Goal: Task Accomplishment & Management: Manage account settings

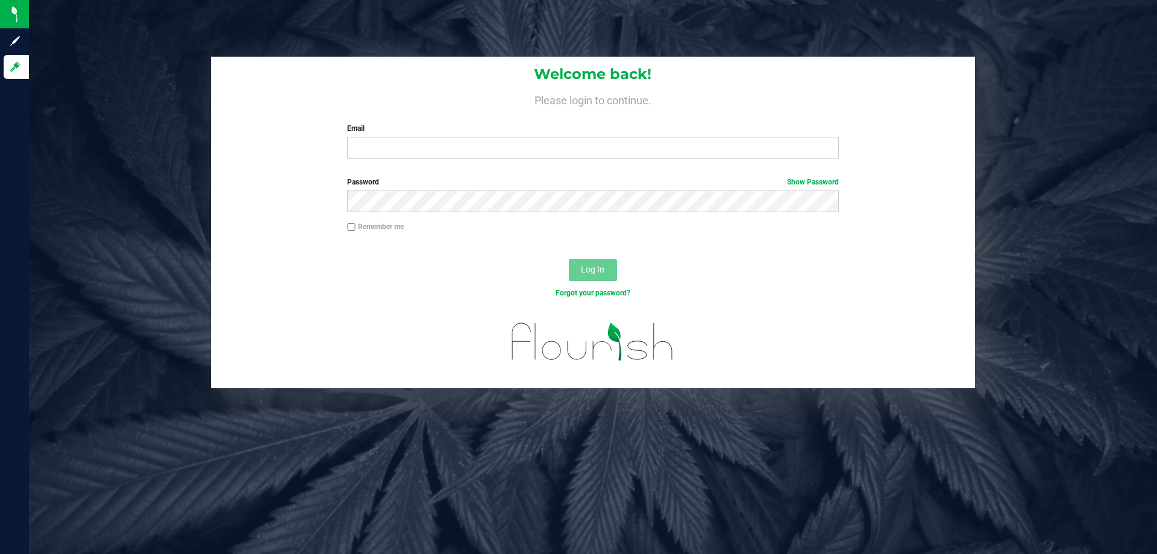
click at [80, 160] on div "Welcome back! Please login to continue. Email Required Please format your email…" at bounding box center [593, 223] width 1146 height 332
click at [419, 140] on input "Email" at bounding box center [592, 148] width 491 height 22
type input "[EMAIL_ADDRESS][DOMAIN_NAME]"
click at [569, 259] on button "Log In" at bounding box center [593, 270] width 48 height 22
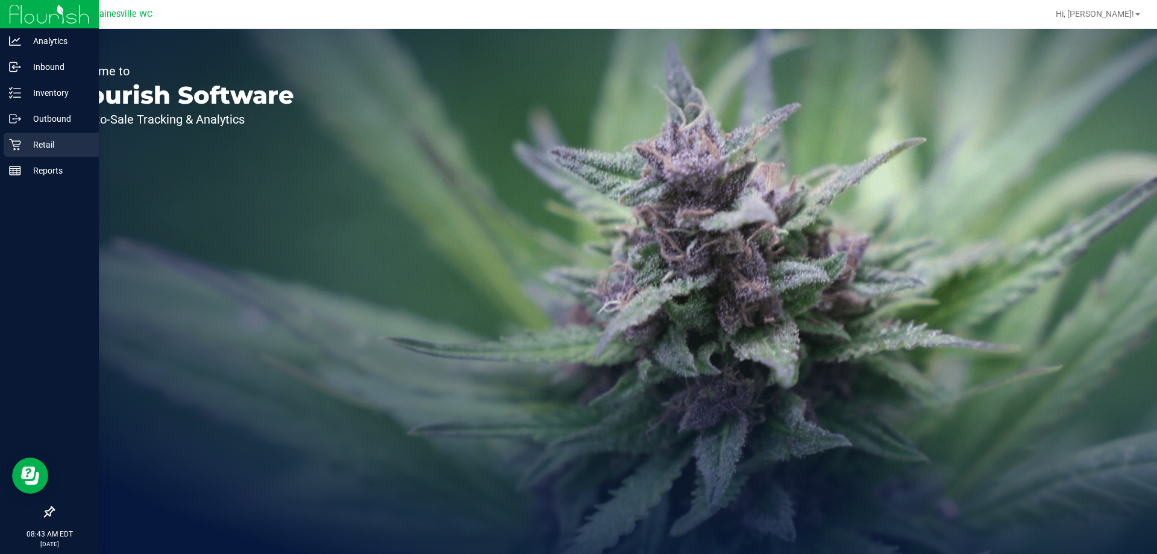
click at [11, 146] on icon at bounding box center [15, 145] width 12 height 12
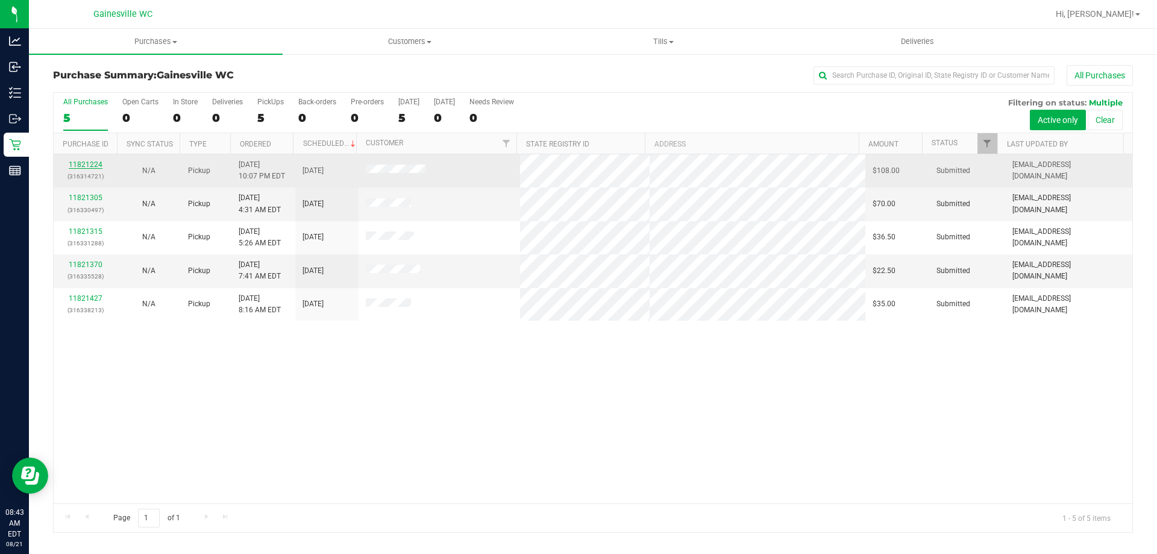
click at [71, 162] on link "11821224" at bounding box center [86, 164] width 34 height 8
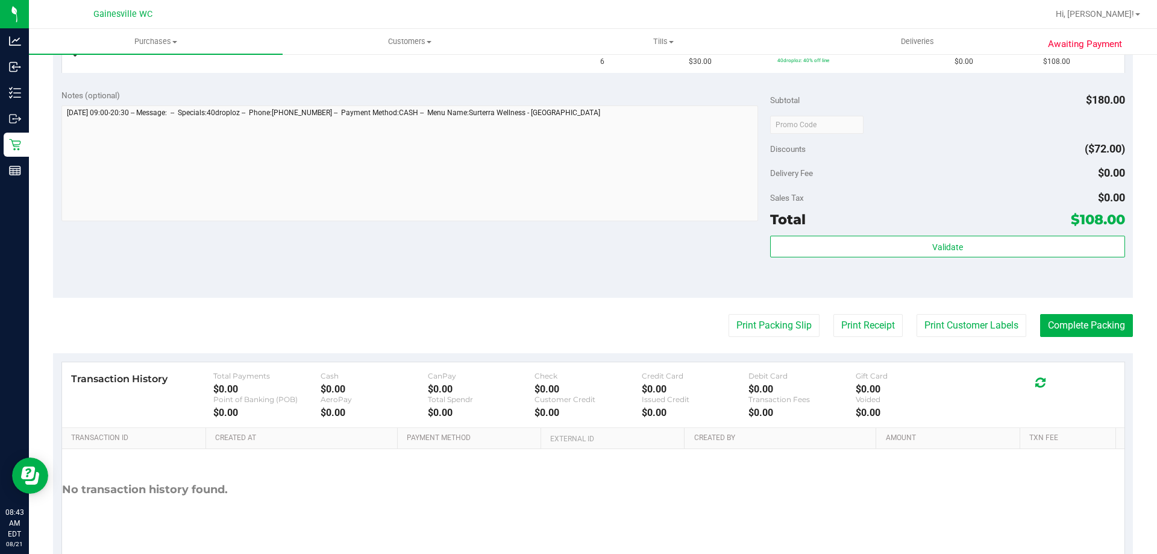
scroll to position [362, 0]
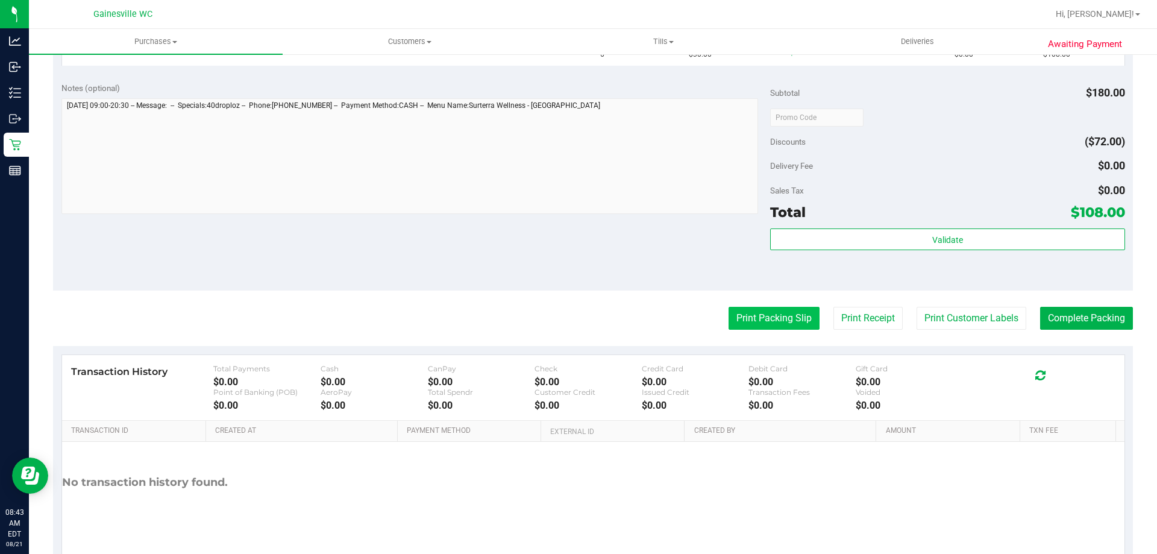
click at [800, 329] on button "Print Packing Slip" at bounding box center [774, 318] width 91 height 23
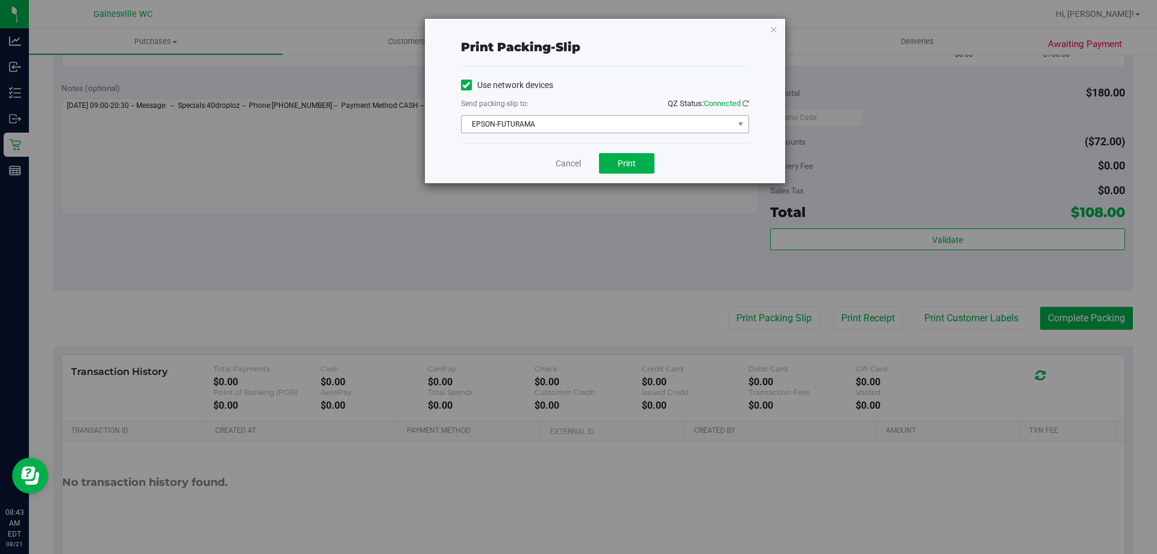
click at [612, 129] on span "EPSON-FUTURAMA" at bounding box center [598, 124] width 272 height 17
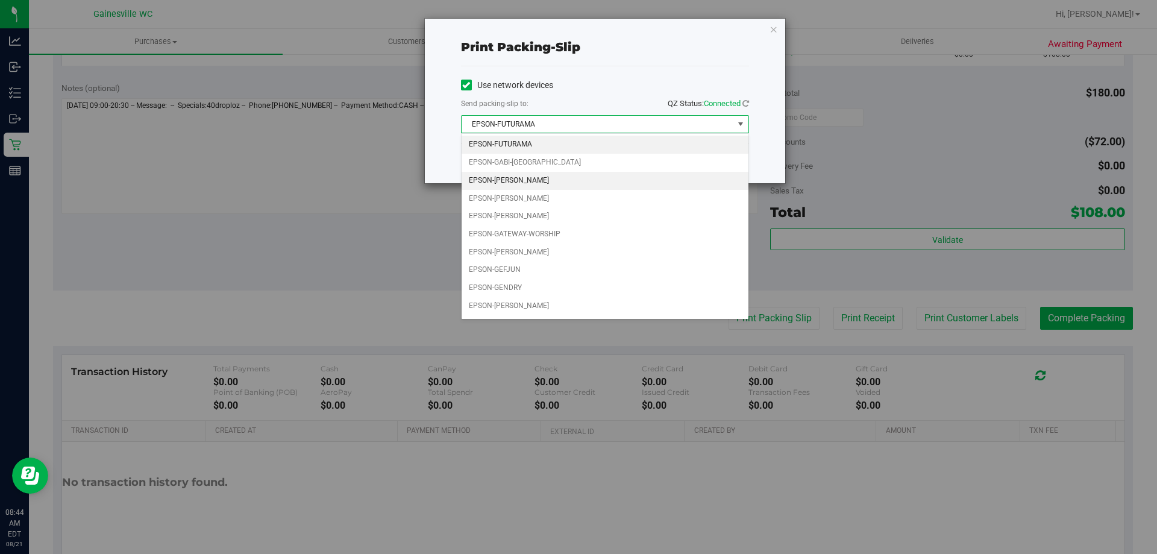
click at [582, 179] on li "EPSON-[PERSON_NAME]" at bounding box center [605, 181] width 287 height 18
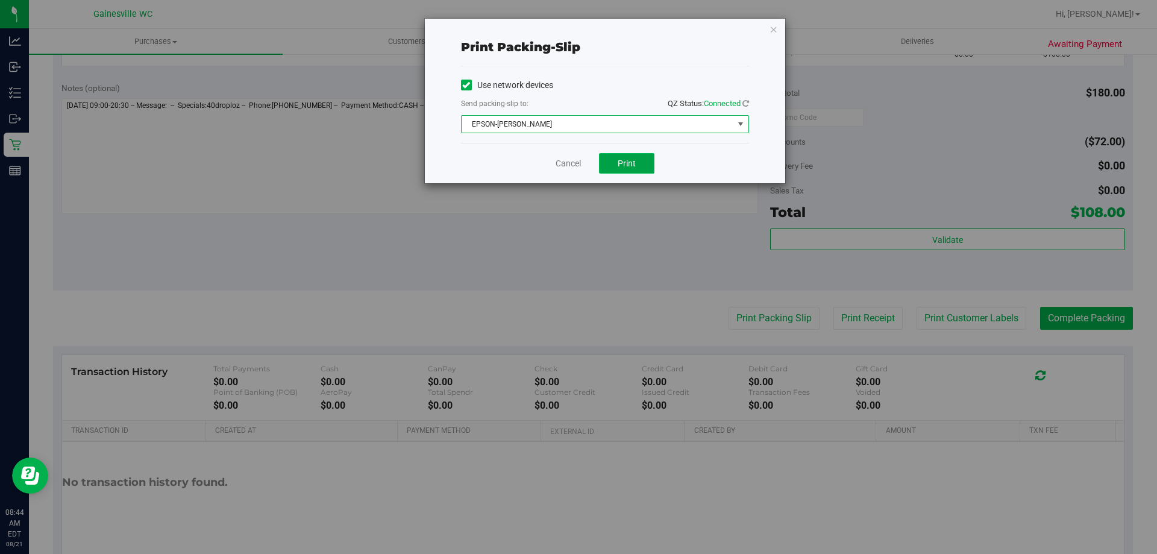
click at [644, 160] on button "Print" at bounding box center [626, 163] width 55 height 20
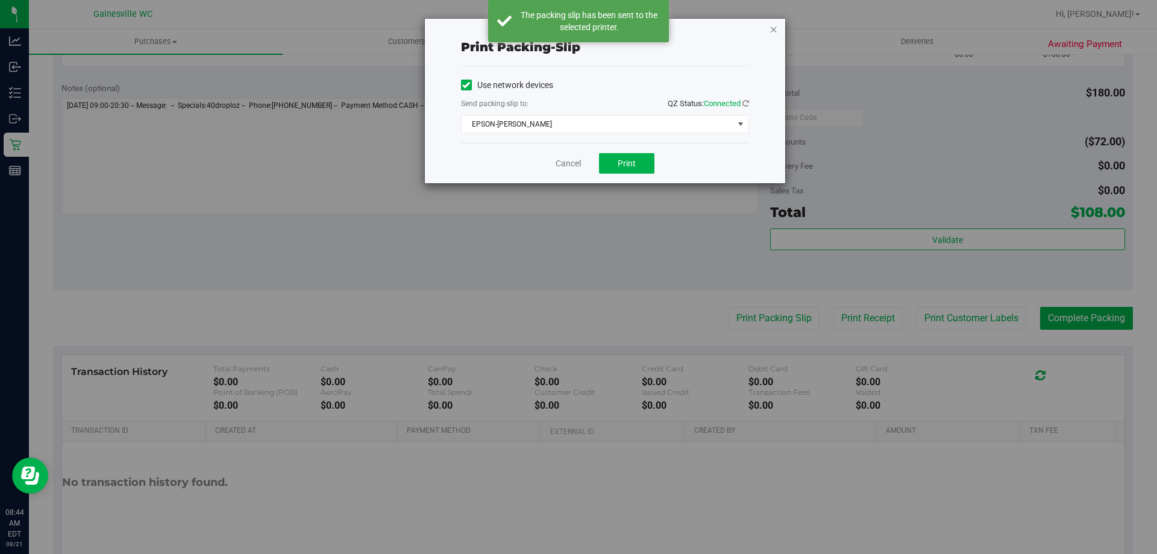
click at [778, 27] on icon "button" at bounding box center [774, 29] width 8 height 14
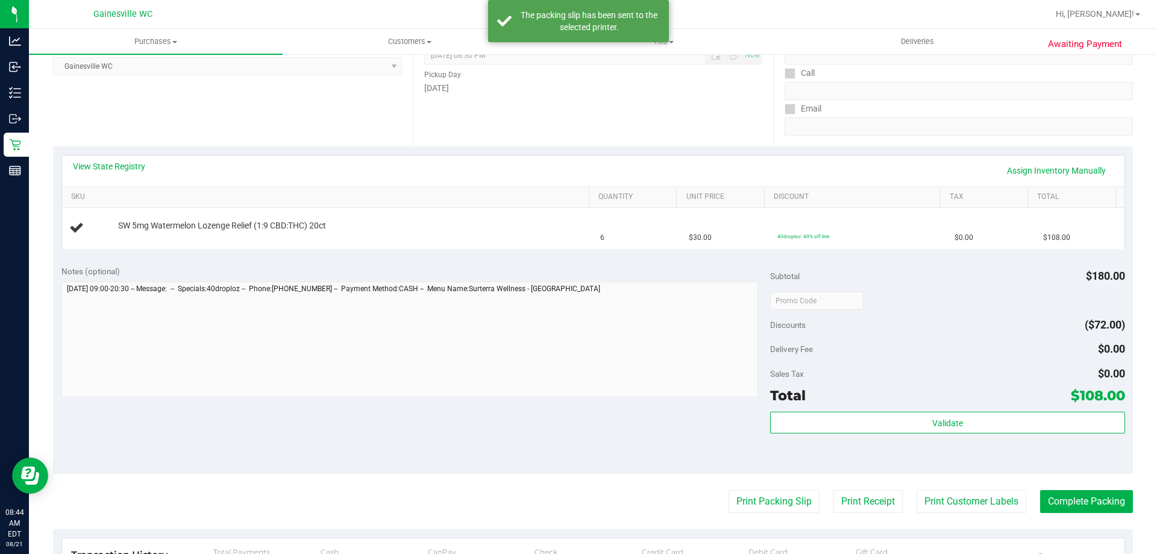
scroll to position [0, 0]
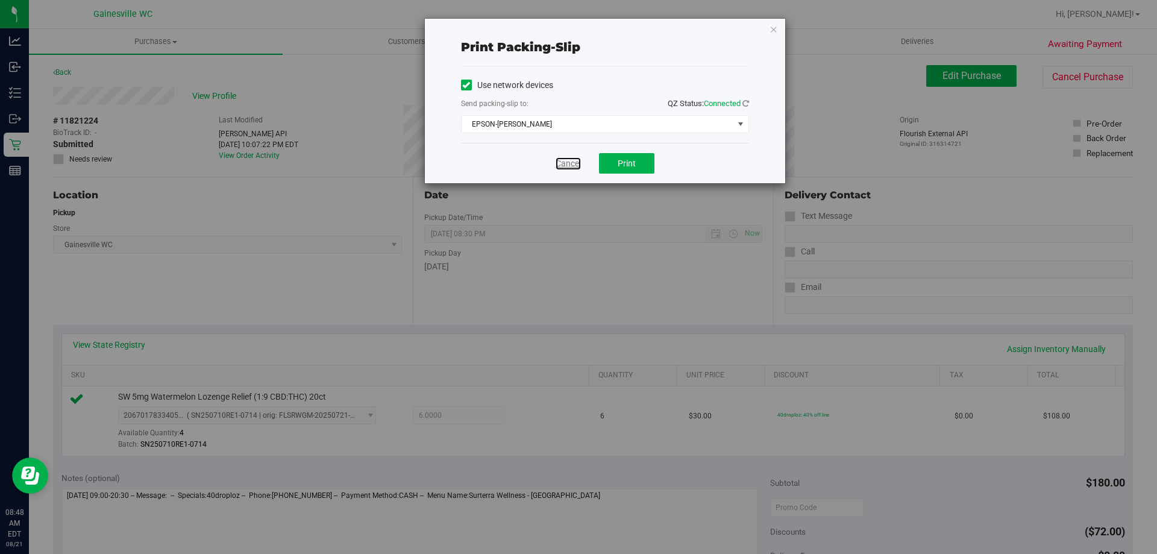
click at [580, 159] on link "Cancel" at bounding box center [568, 163] width 25 height 13
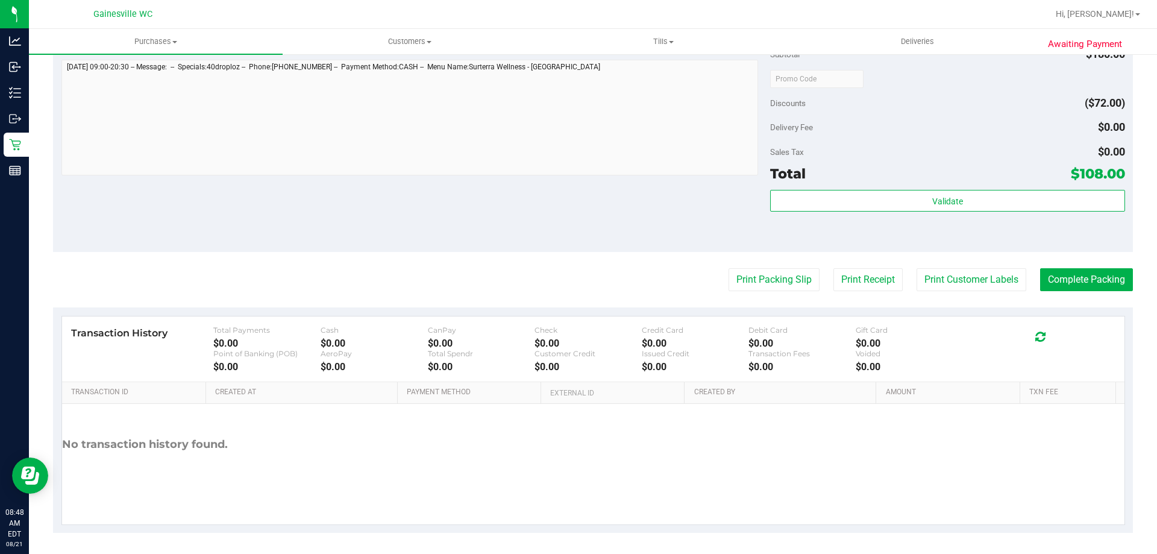
scroll to position [432, 0]
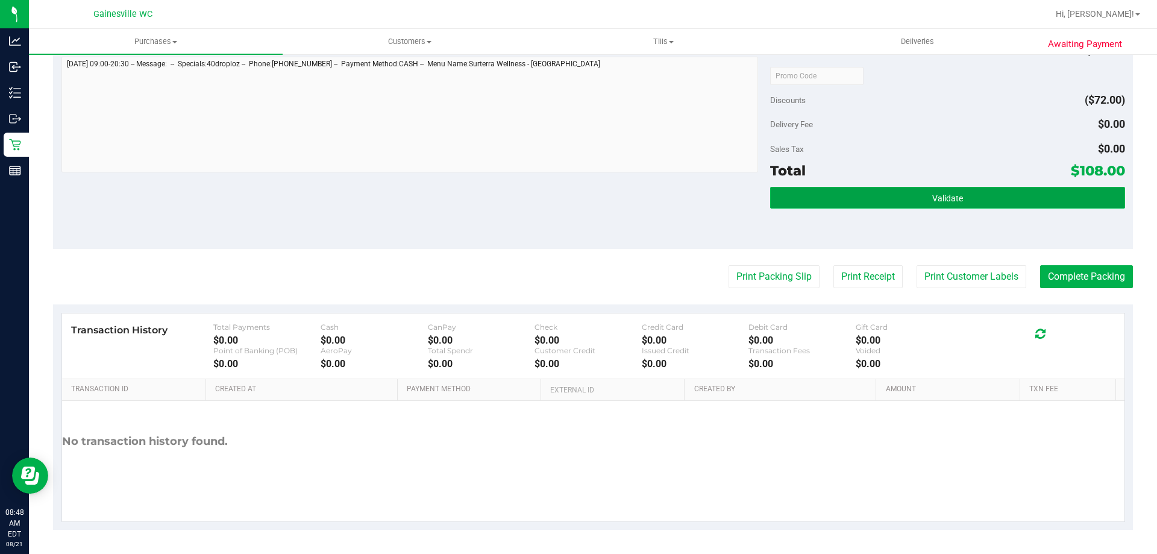
click at [911, 195] on button "Validate" at bounding box center [947, 198] width 354 height 22
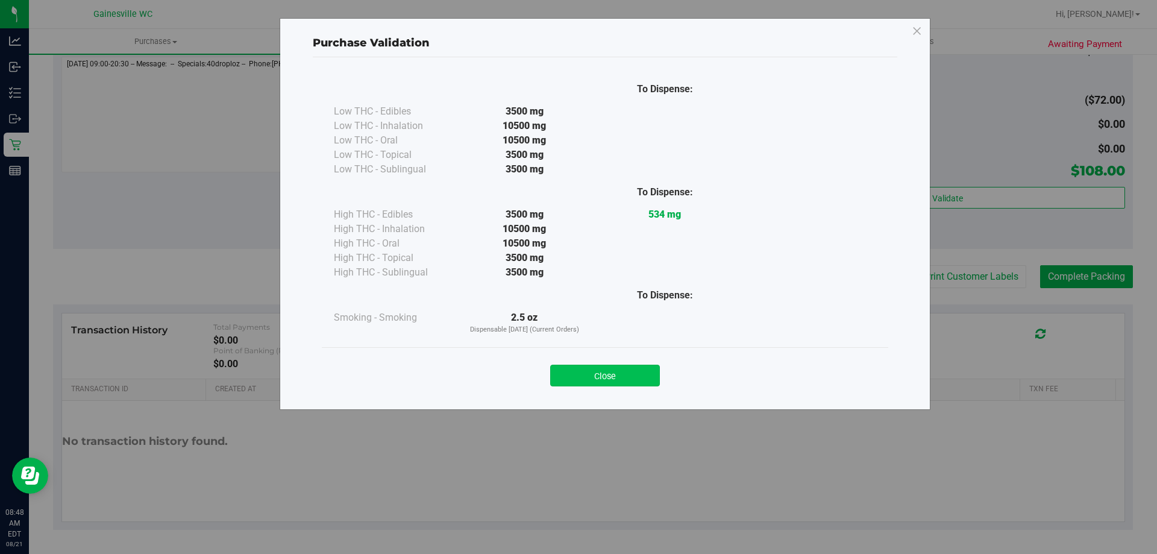
click at [651, 385] on button "Close" at bounding box center [605, 376] width 110 height 22
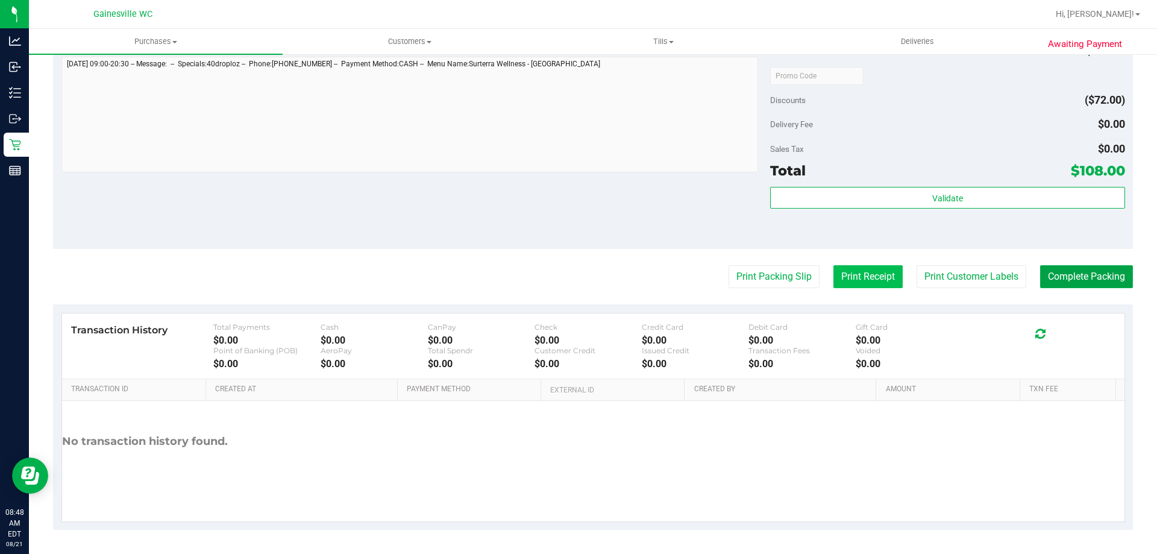
drag, startPoint x: 1061, startPoint y: 273, endPoint x: 878, endPoint y: 273, distance: 183.2
click at [1061, 273] on button "Complete Packing" at bounding box center [1086, 276] width 93 height 23
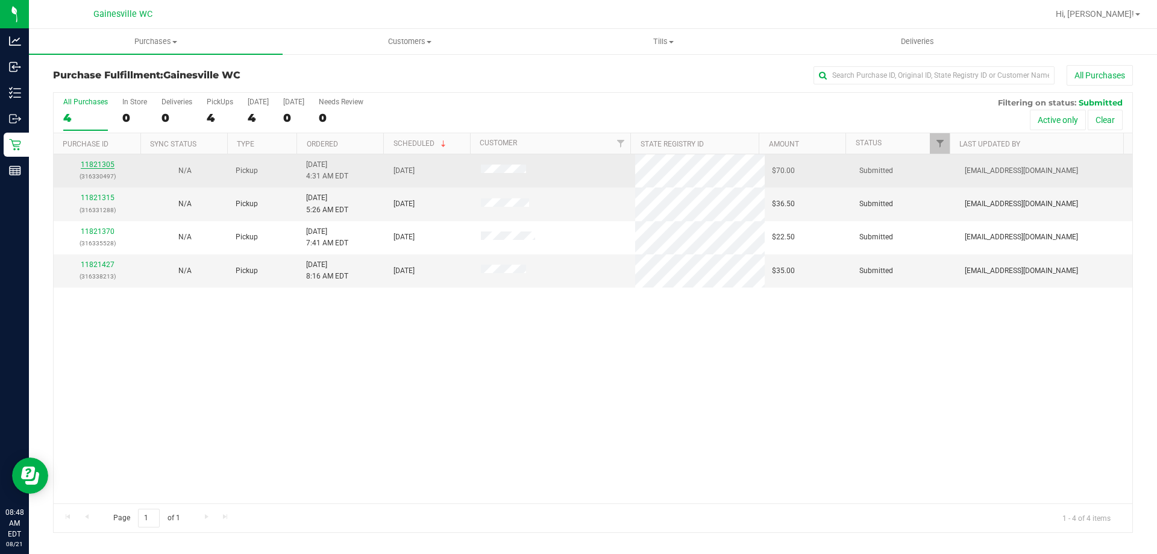
click at [85, 165] on link "11821305" at bounding box center [98, 164] width 34 height 8
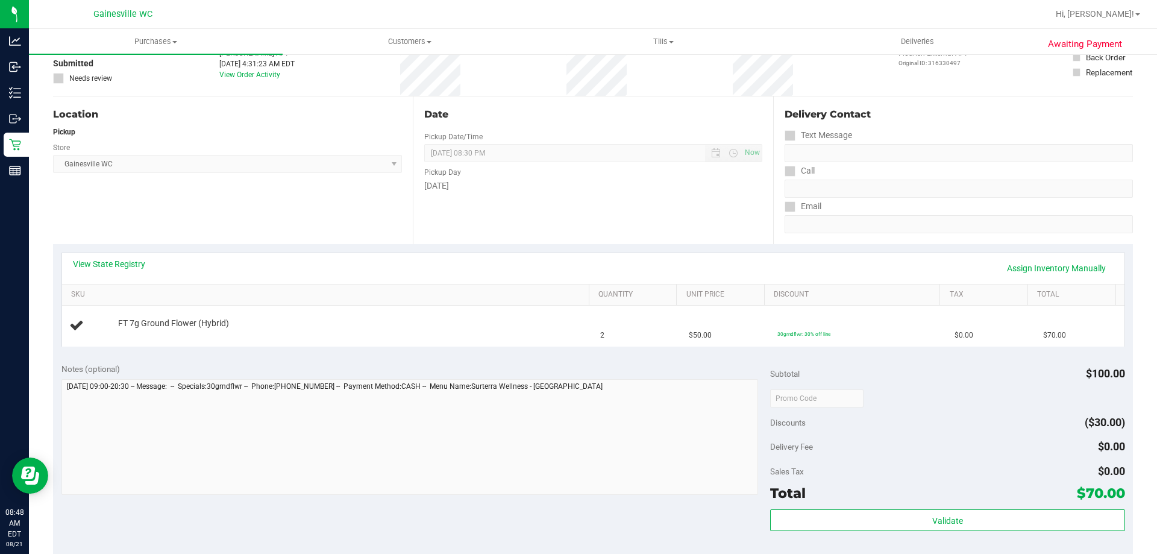
scroll to position [362, 0]
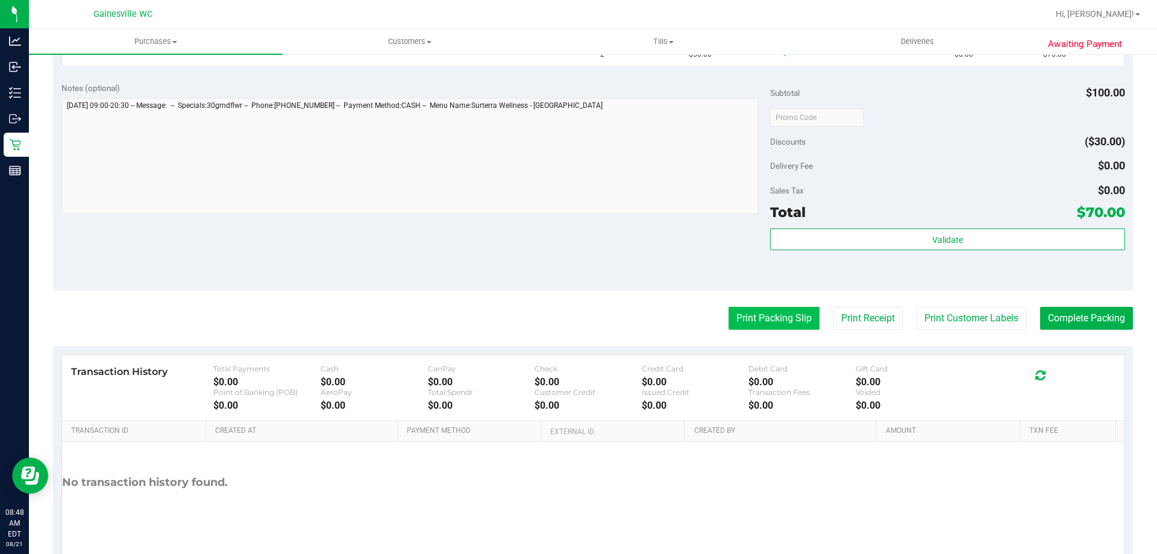
click at [777, 322] on button "Print Packing Slip" at bounding box center [774, 318] width 91 height 23
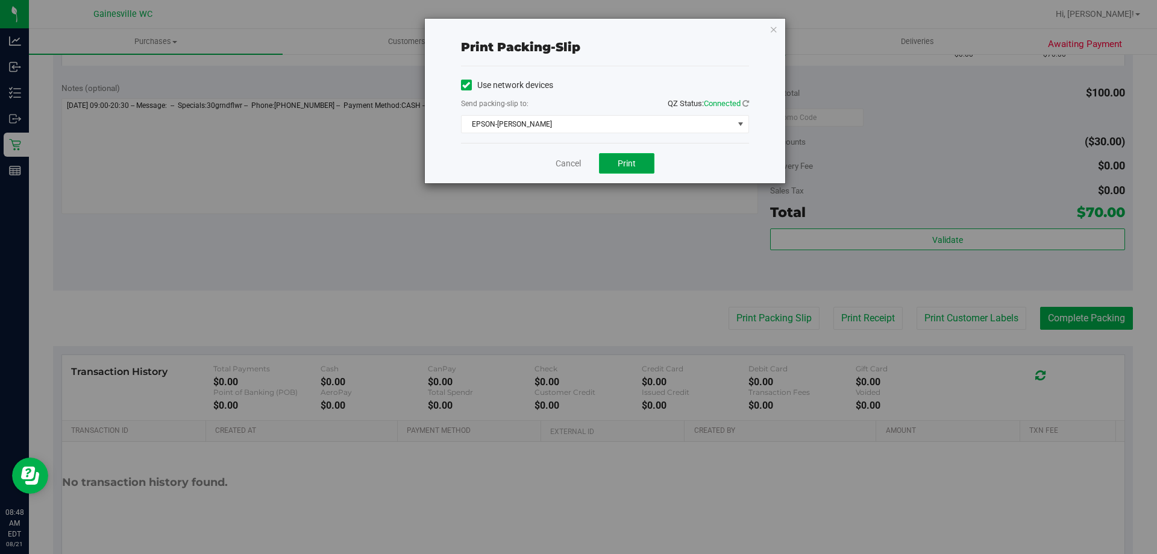
click at [629, 167] on span "Print" at bounding box center [627, 164] width 18 height 10
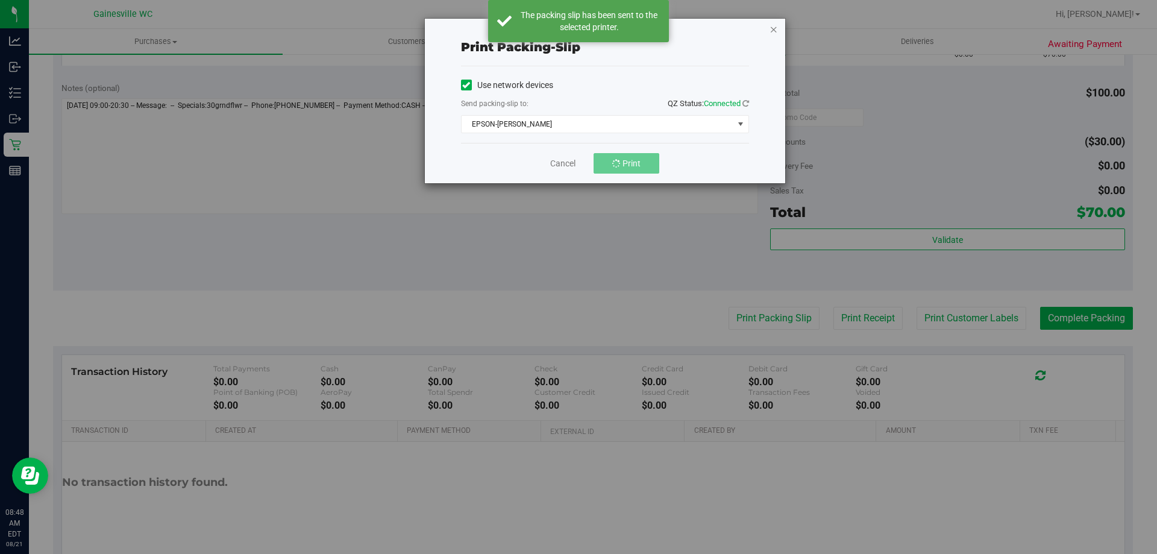
click at [770, 28] on icon "button" at bounding box center [774, 29] width 8 height 14
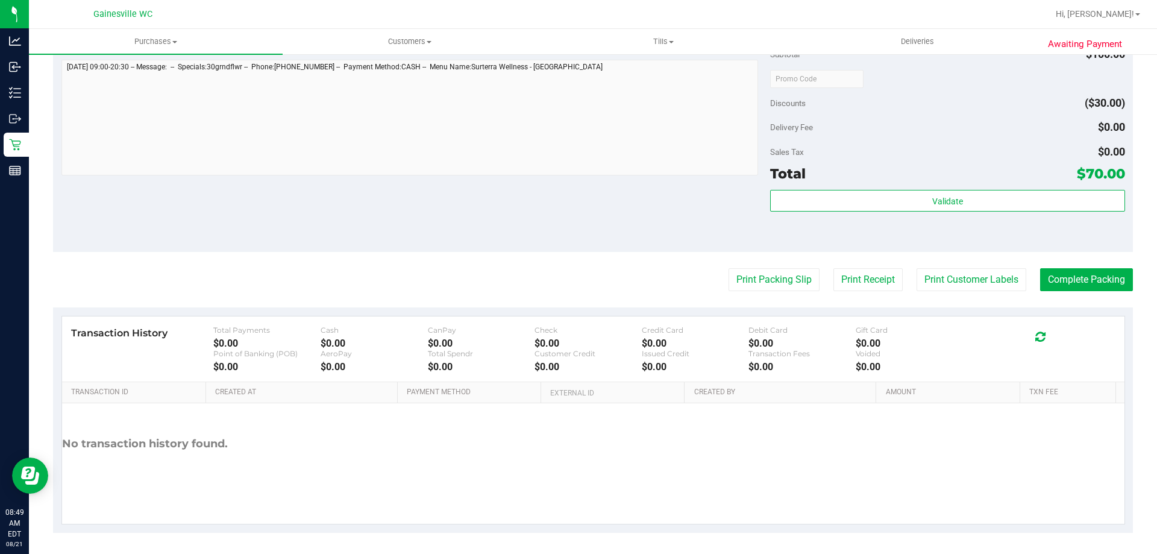
scroll to position [403, 0]
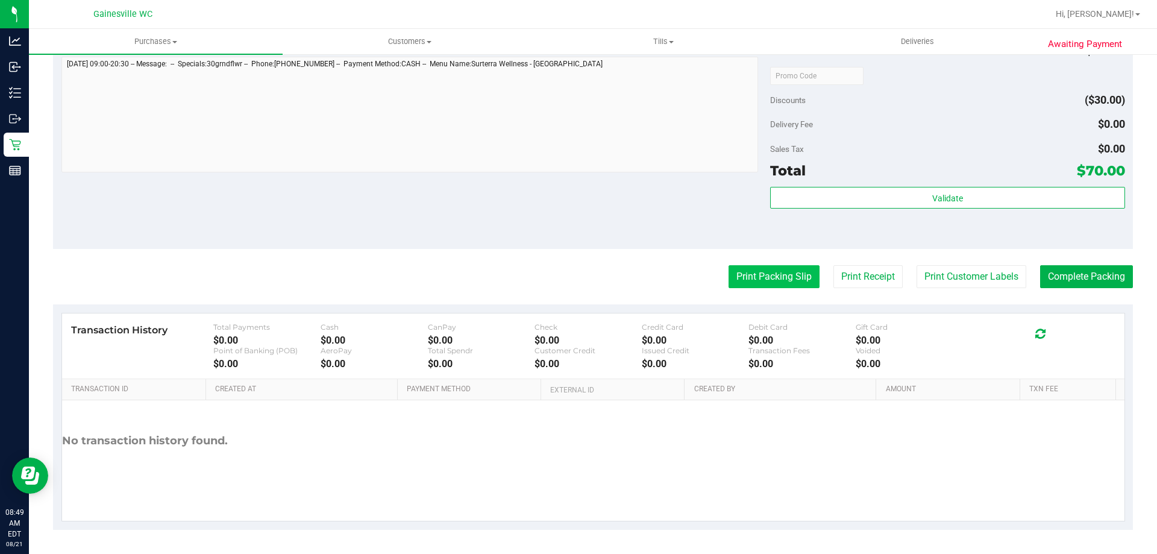
click at [765, 274] on button "Print Packing Slip" at bounding box center [774, 276] width 91 height 23
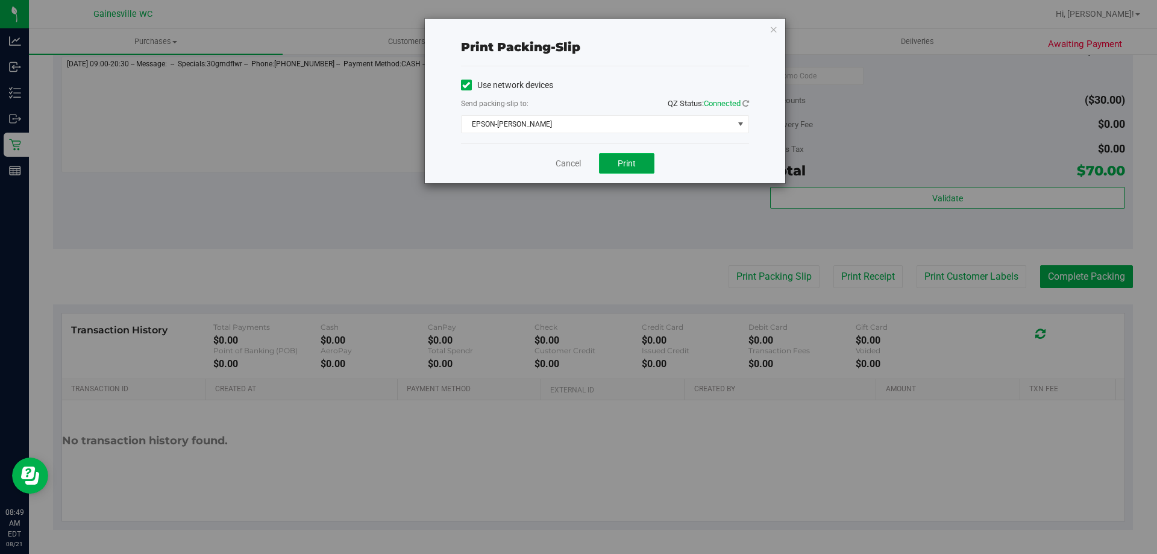
click at [627, 168] on button "Print" at bounding box center [626, 163] width 55 height 20
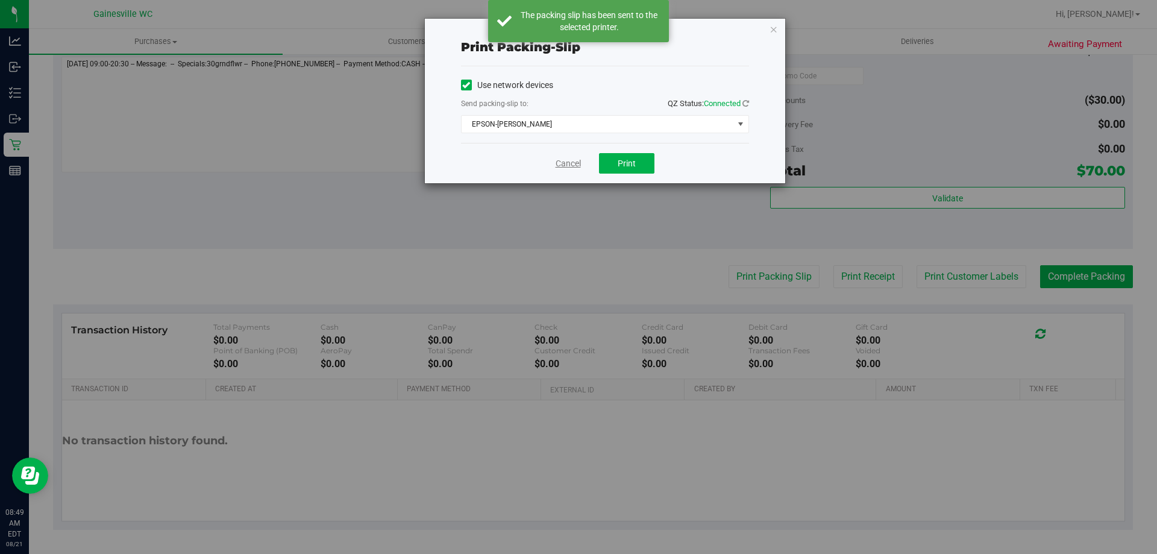
click at [561, 167] on link "Cancel" at bounding box center [568, 163] width 25 height 13
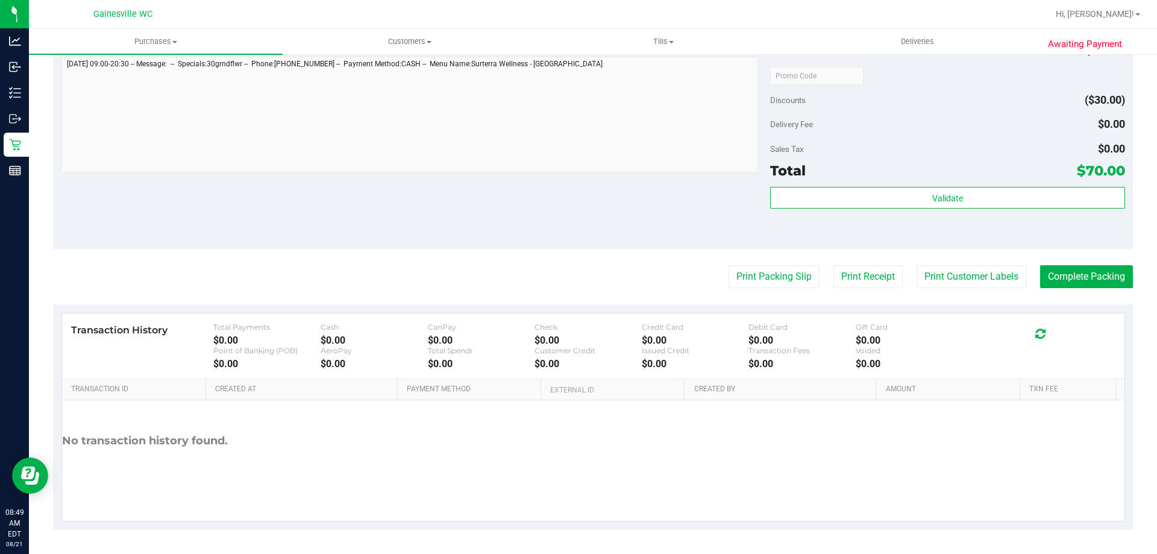
scroll to position [42, 0]
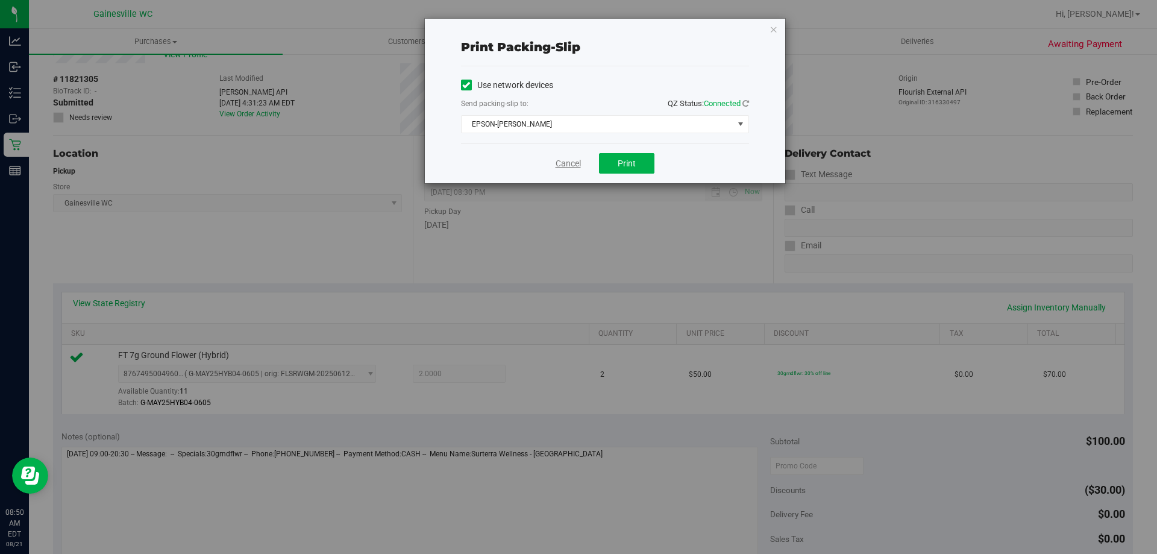
click at [568, 162] on link "Cancel" at bounding box center [568, 163] width 25 height 13
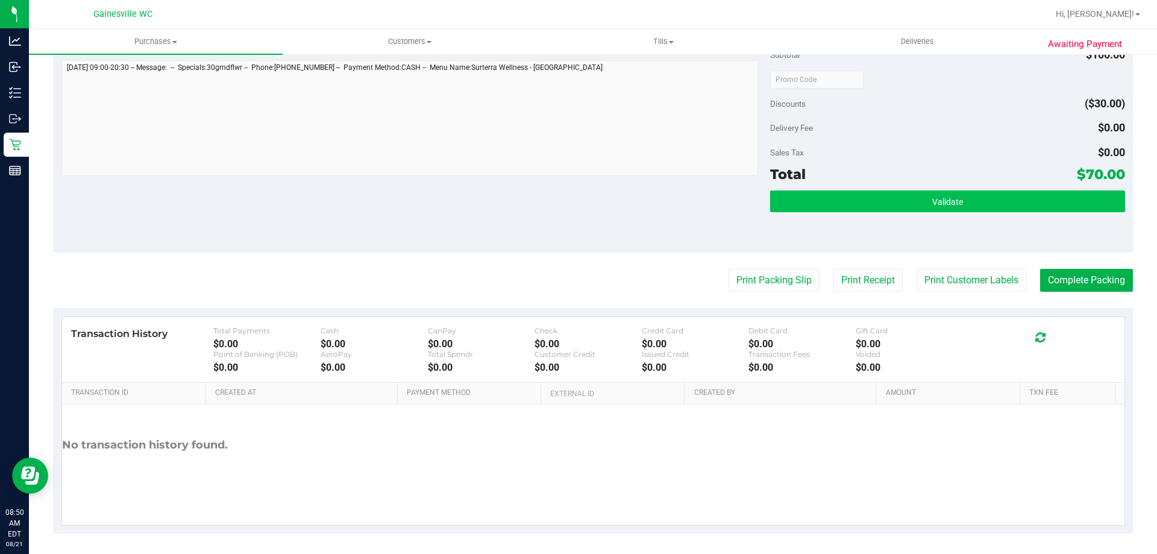
scroll to position [432, 0]
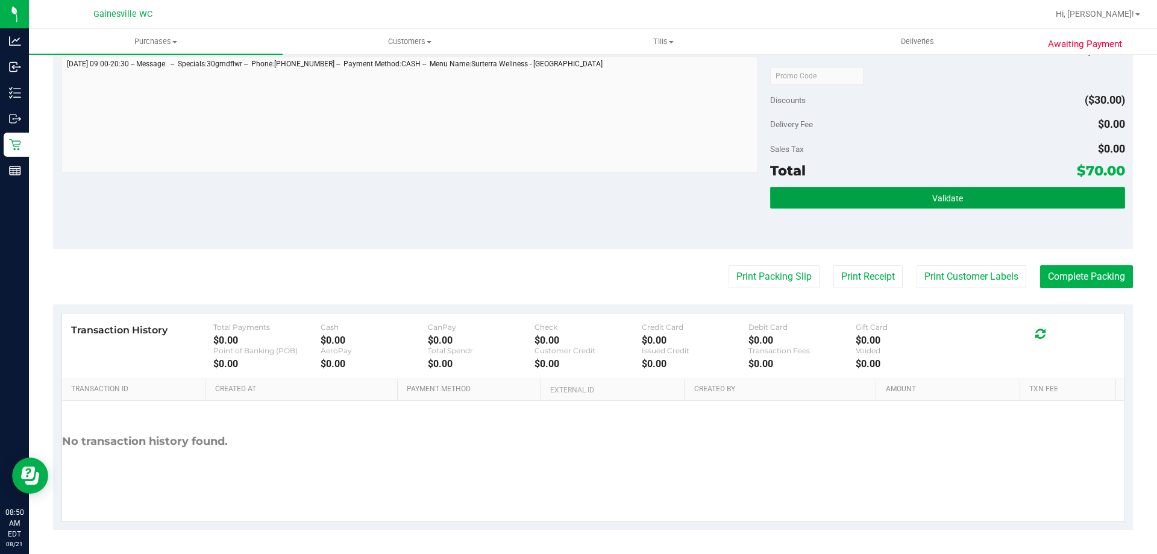
click at [964, 193] on button "Validate" at bounding box center [947, 198] width 354 height 22
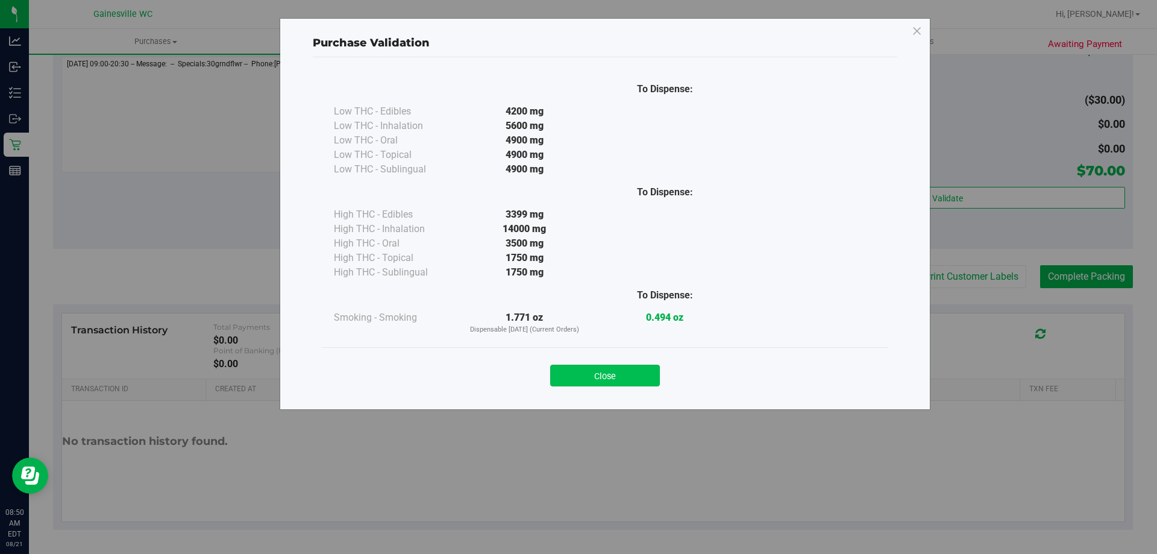
click at [623, 376] on button "Close" at bounding box center [605, 376] width 110 height 22
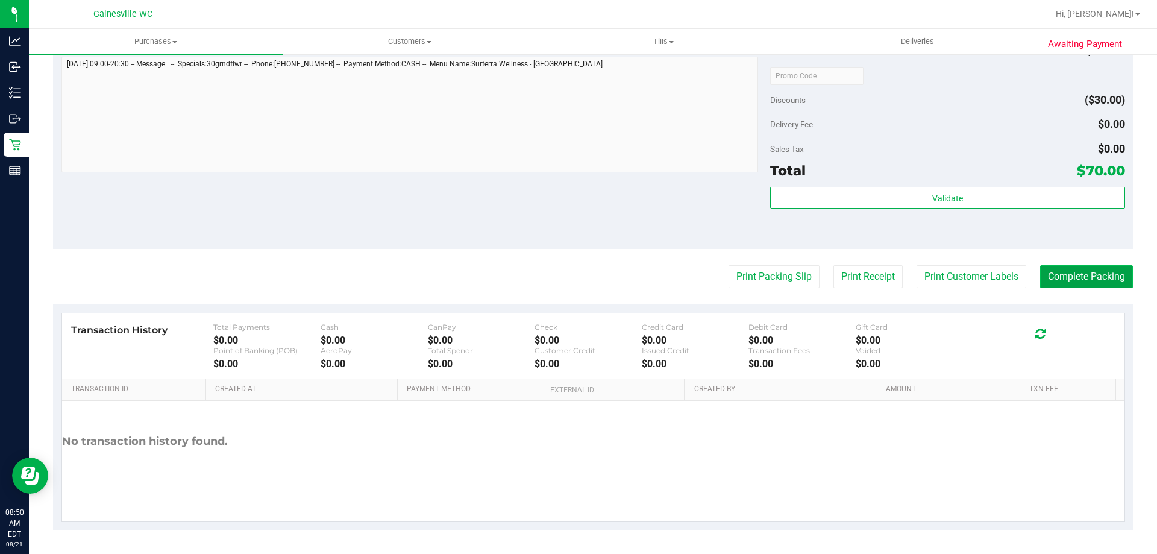
click at [1080, 265] on button "Complete Packing" at bounding box center [1086, 276] width 93 height 23
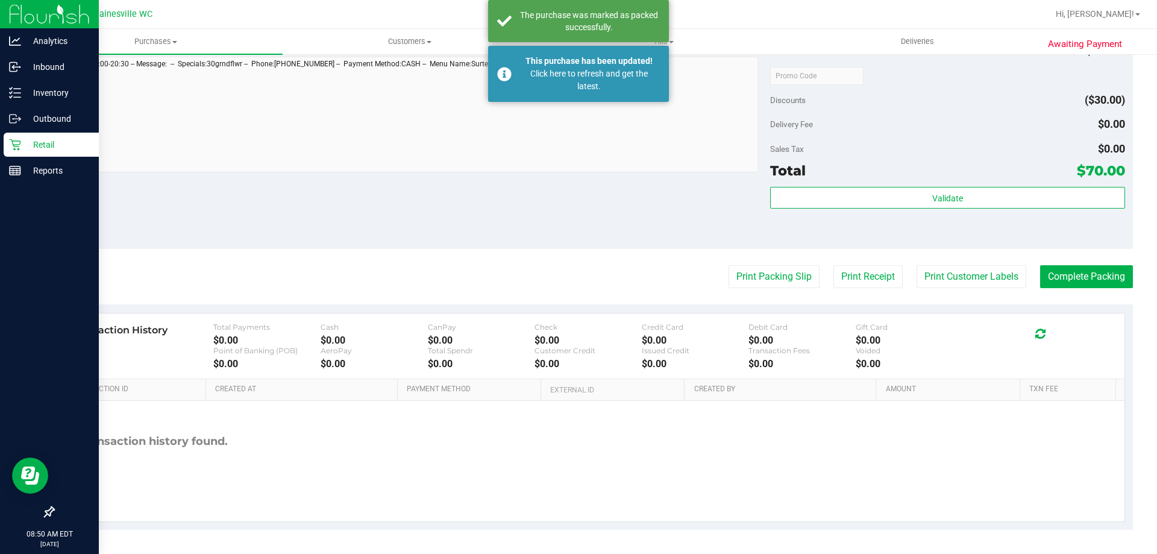
click at [23, 134] on div "Retail" at bounding box center [51, 145] width 95 height 24
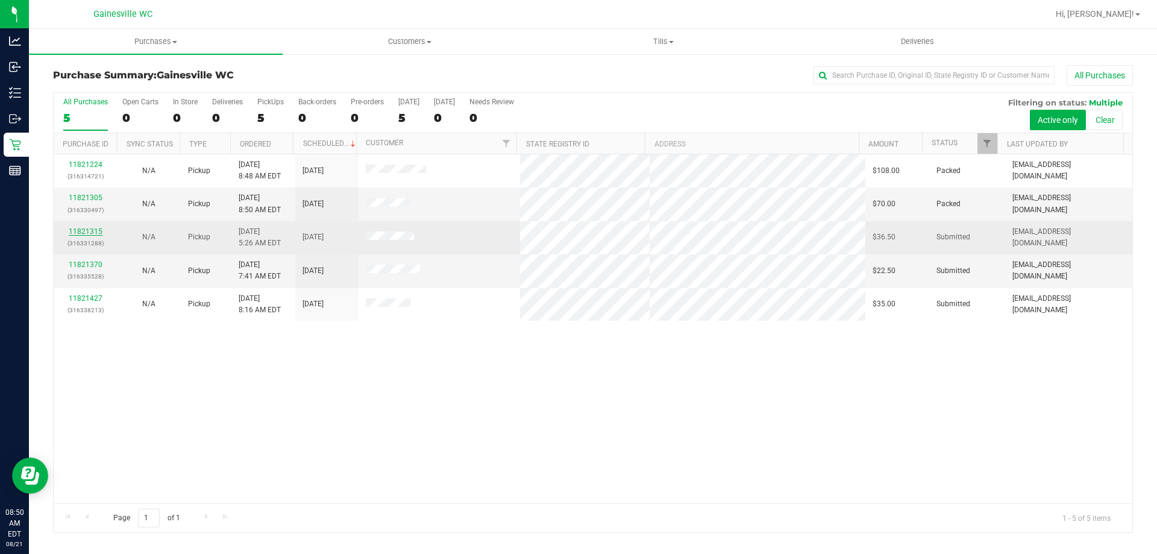
click at [91, 229] on link "11821315" at bounding box center [86, 231] width 34 height 8
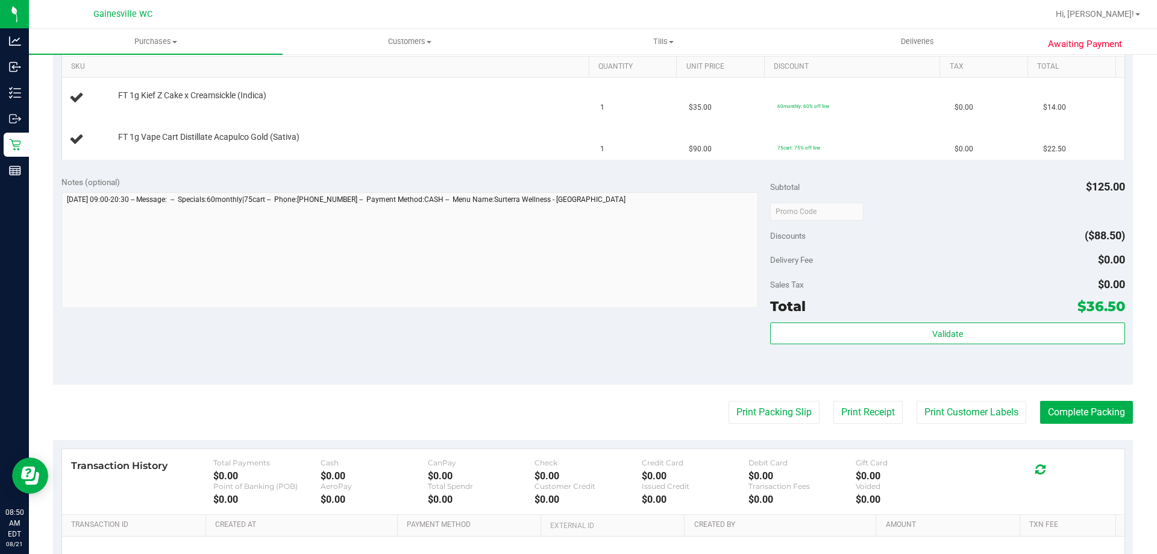
scroll to position [362, 0]
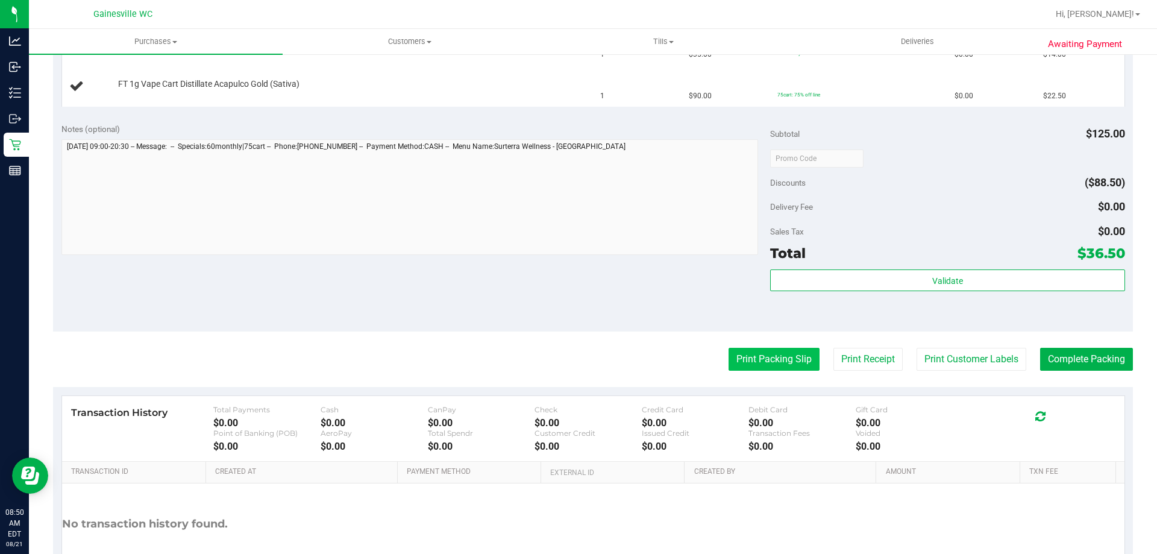
click at [757, 359] on button "Print Packing Slip" at bounding box center [774, 359] width 91 height 23
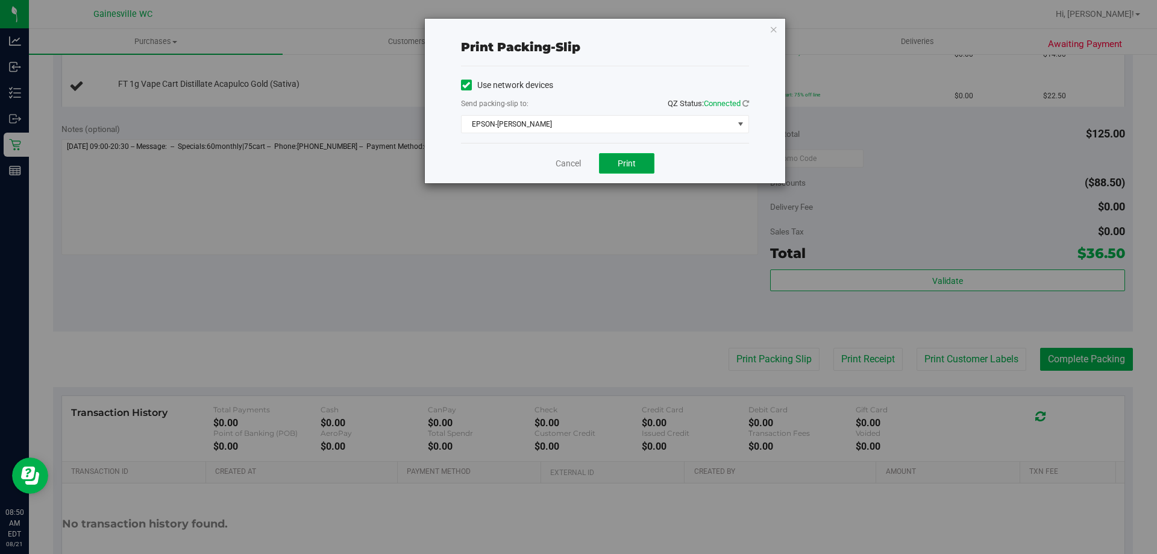
click at [620, 170] on button "Print" at bounding box center [626, 163] width 55 height 20
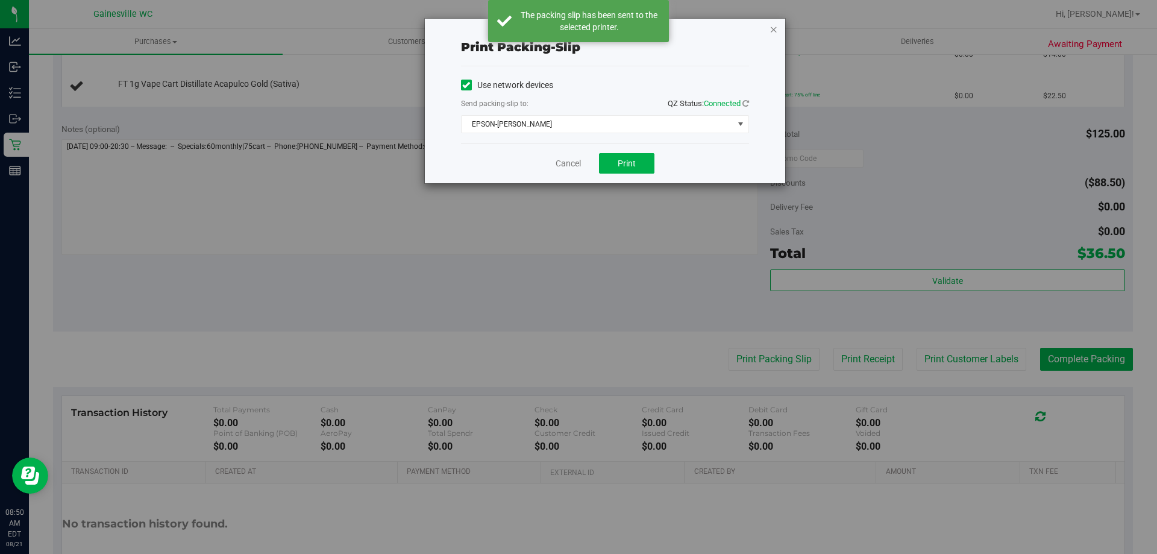
click at [771, 31] on icon "button" at bounding box center [774, 29] width 8 height 14
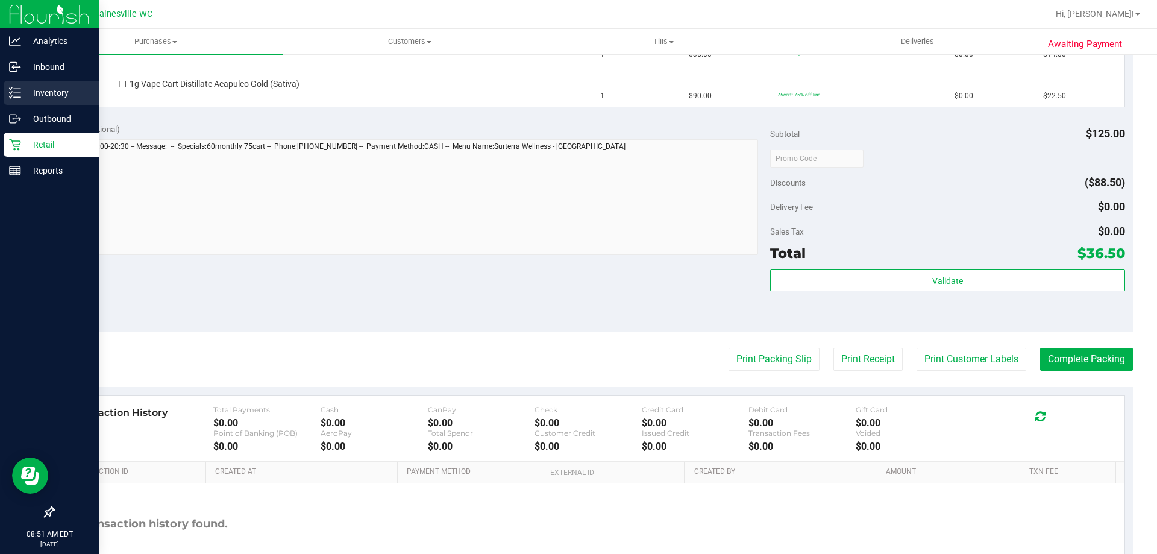
click at [2, 89] on link "Inventory" at bounding box center [49, 94] width 99 height 26
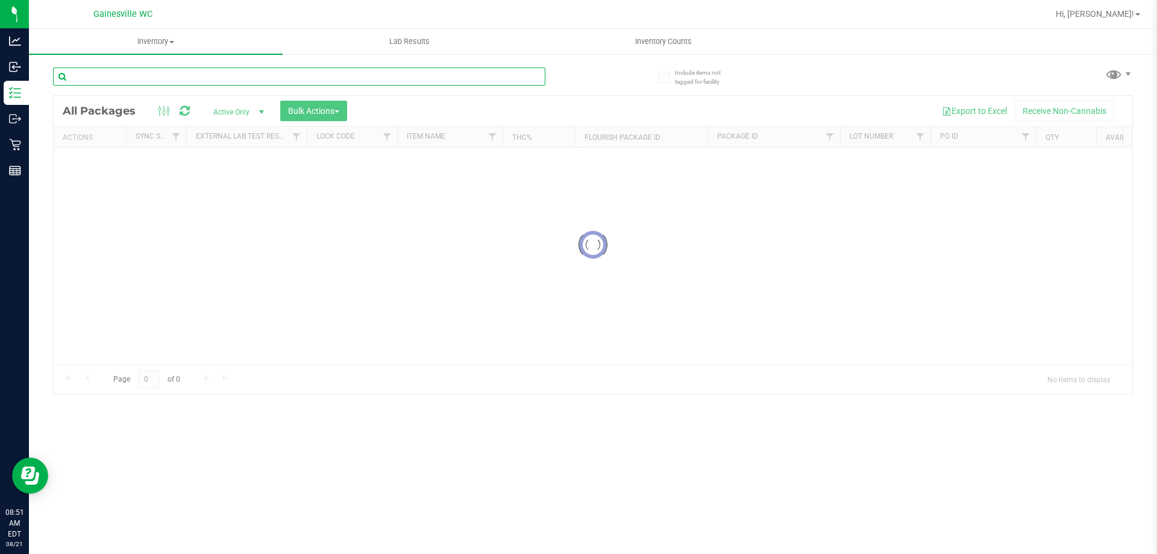
click at [381, 81] on input "text" at bounding box center [299, 77] width 492 height 18
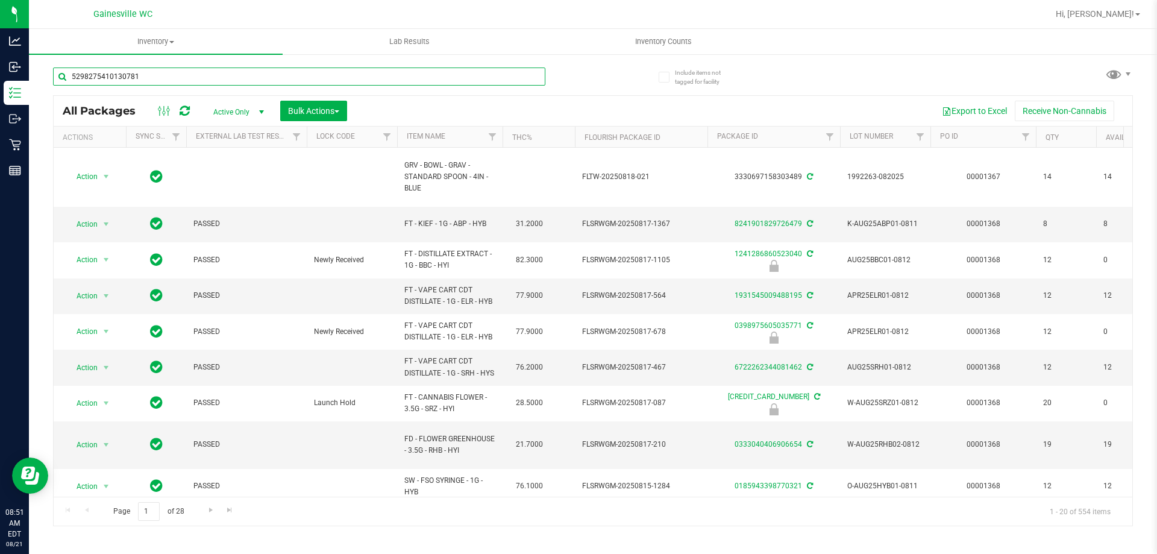
type input "5298275410130781"
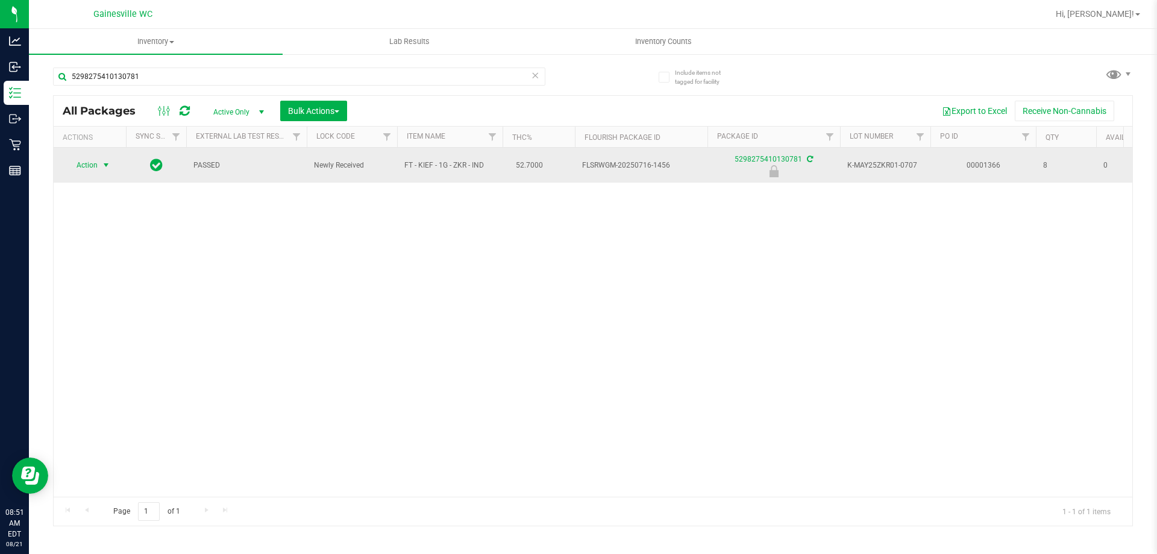
click at [86, 165] on span "Action" at bounding box center [82, 165] width 33 height 17
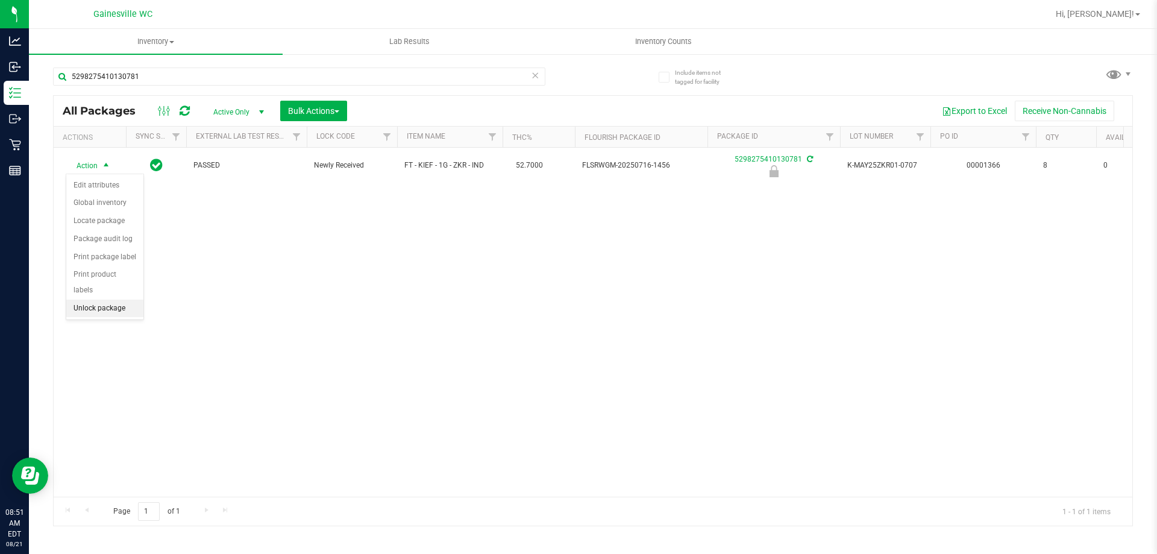
click at [105, 300] on li "Unlock package" at bounding box center [104, 309] width 77 height 18
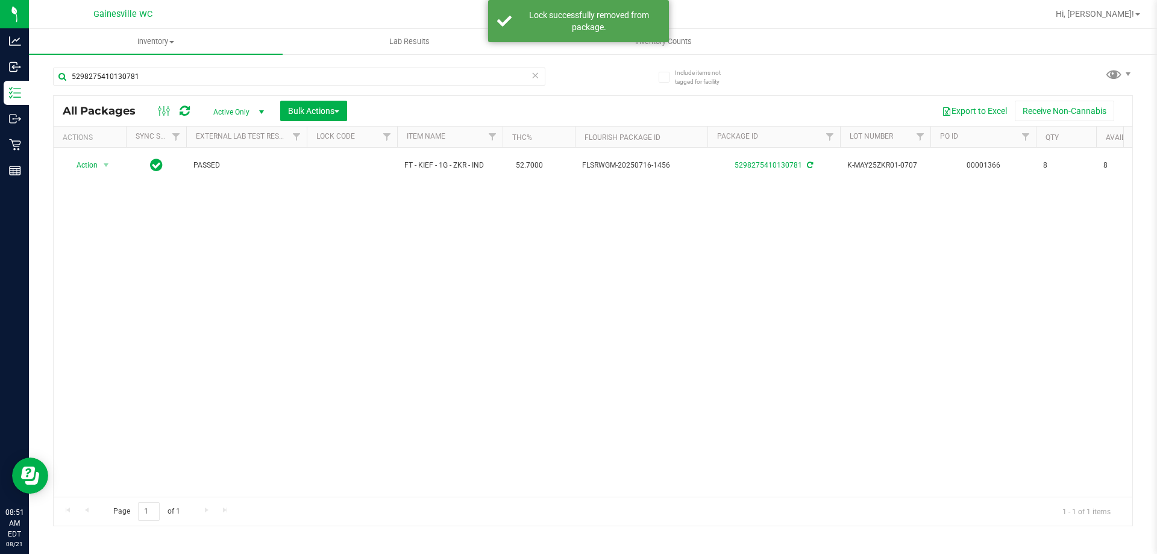
click at [536, 83] on span at bounding box center [535, 76] width 8 height 16
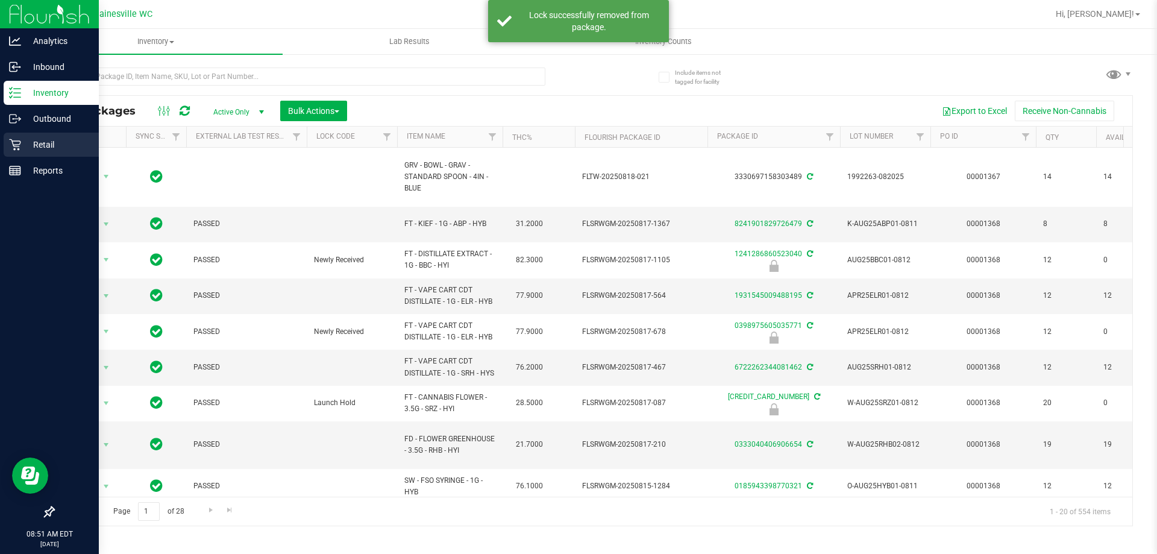
click at [16, 142] on icon at bounding box center [15, 145] width 12 height 12
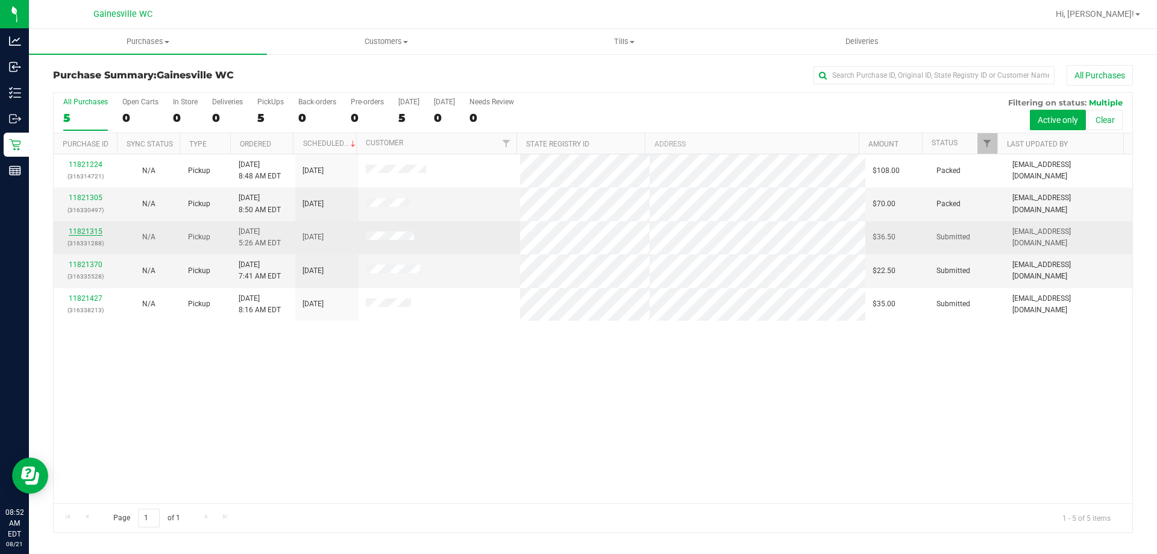
click at [80, 229] on link "11821315" at bounding box center [86, 231] width 34 height 8
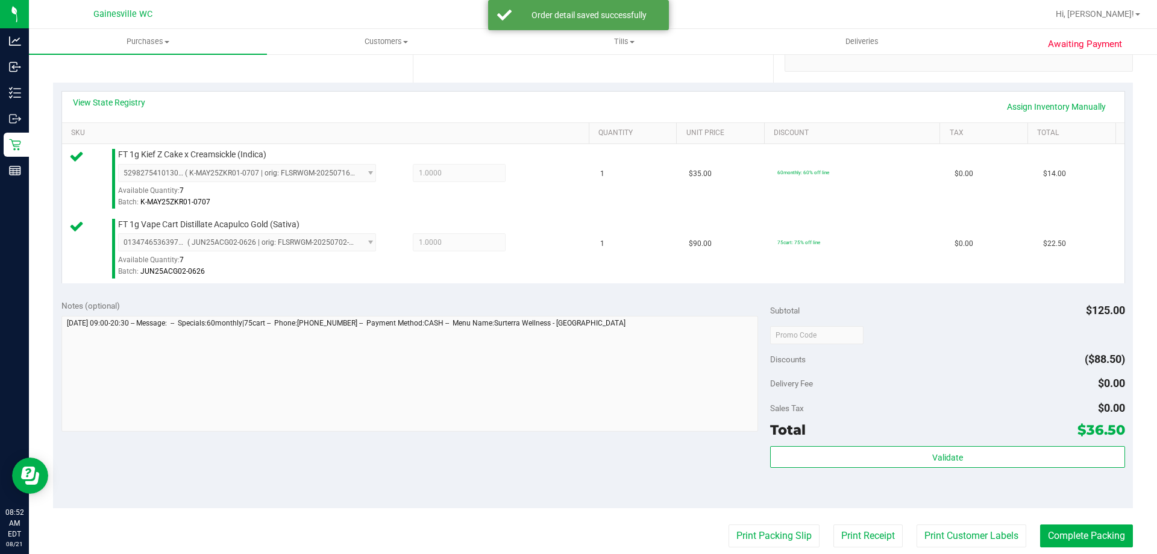
scroll to position [422, 0]
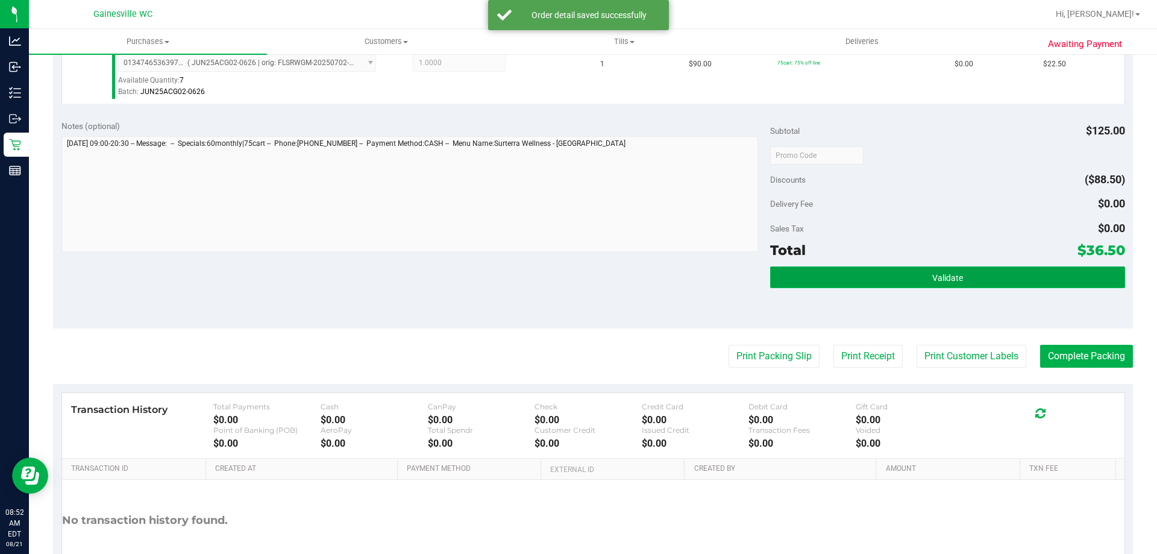
click at [948, 273] on span "Validate" at bounding box center [947, 278] width 31 height 10
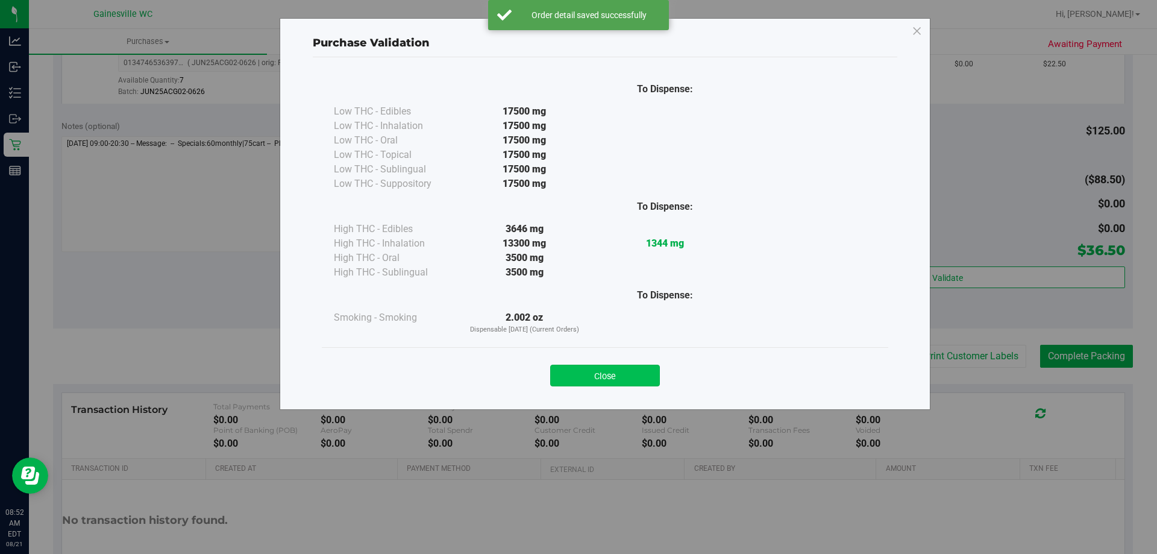
click at [633, 374] on button "Close" at bounding box center [605, 376] width 110 height 22
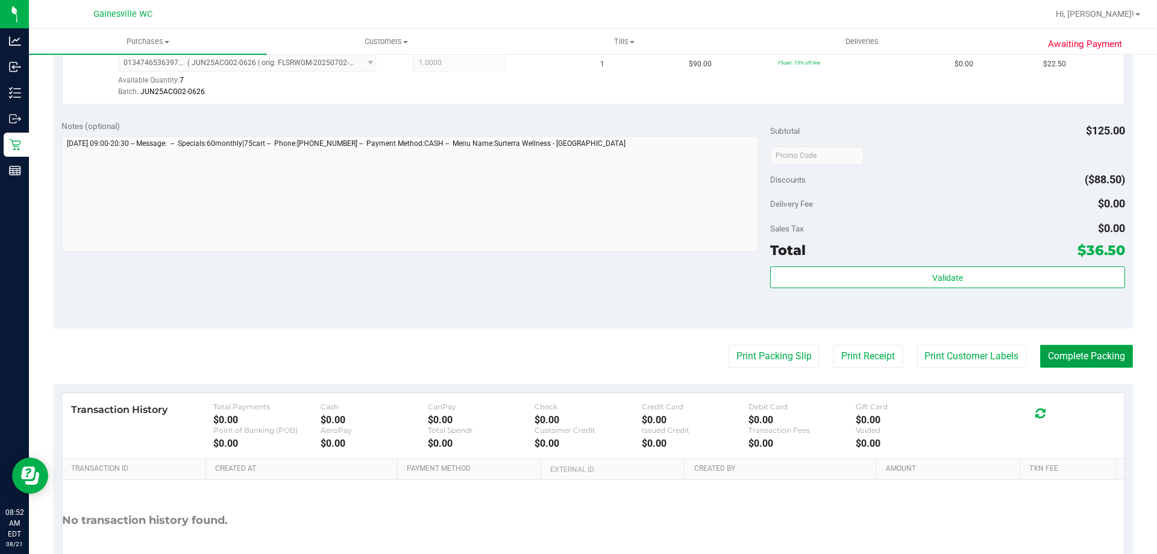
click at [1053, 359] on button "Complete Packing" at bounding box center [1086, 356] width 93 height 23
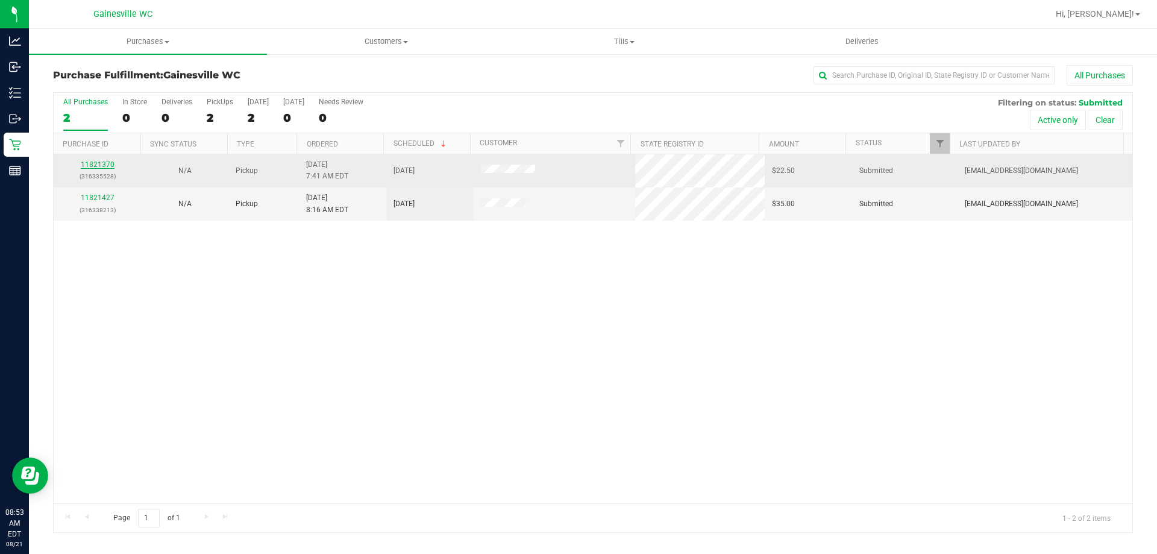
click at [90, 161] on link "11821370" at bounding box center [98, 164] width 34 height 8
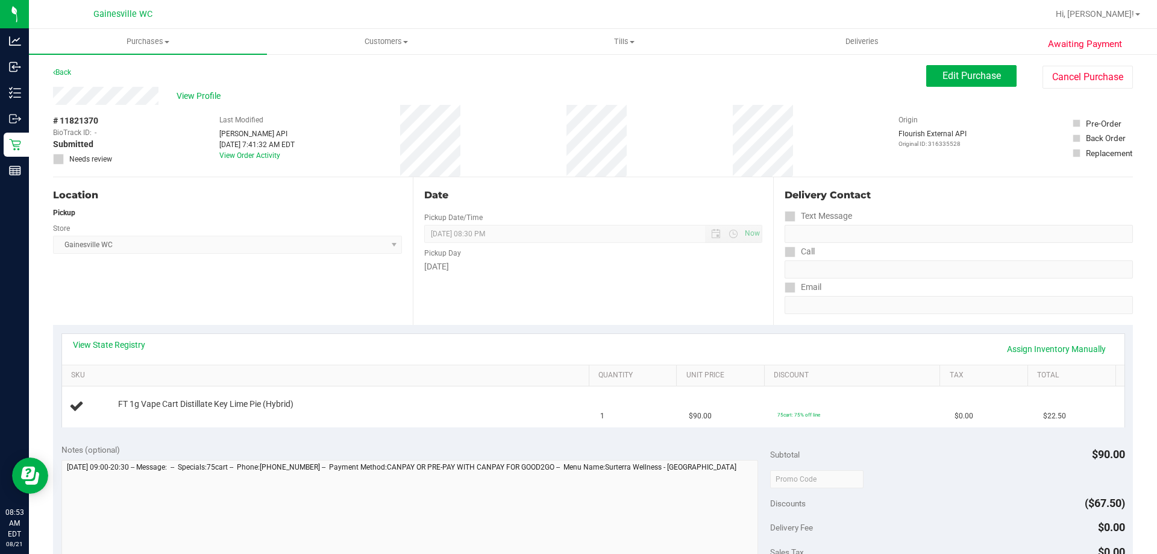
scroll to position [403, 0]
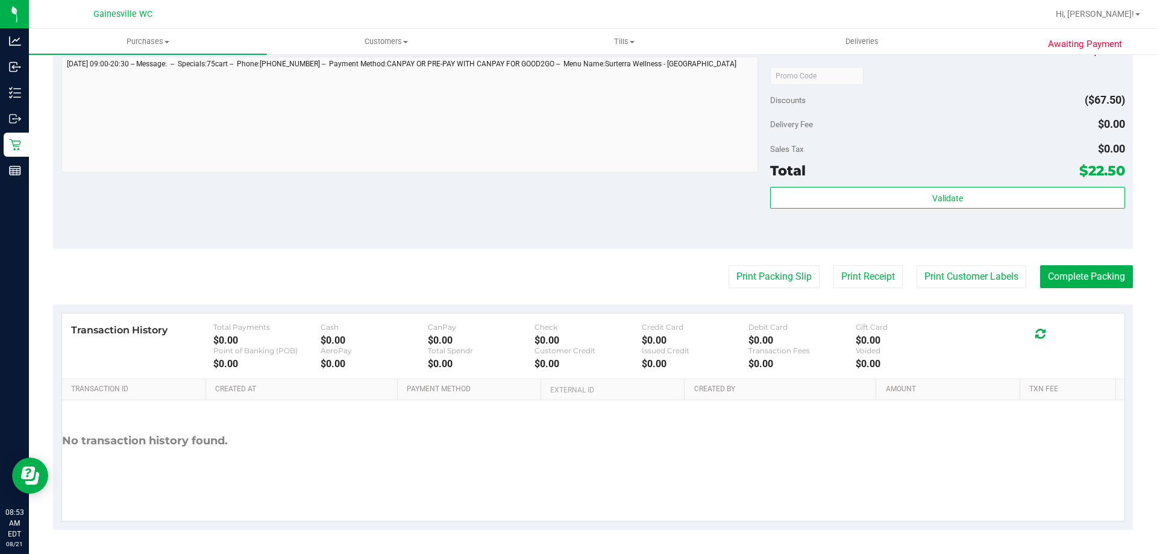
click at [753, 291] on purchase-details "Back Edit Purchase Cancel Purchase View Profile # 11821370 BioTrack ID: - Submi…" at bounding box center [593, 96] width 1080 height 868
click at [753, 281] on button "Print Packing Slip" at bounding box center [774, 276] width 91 height 23
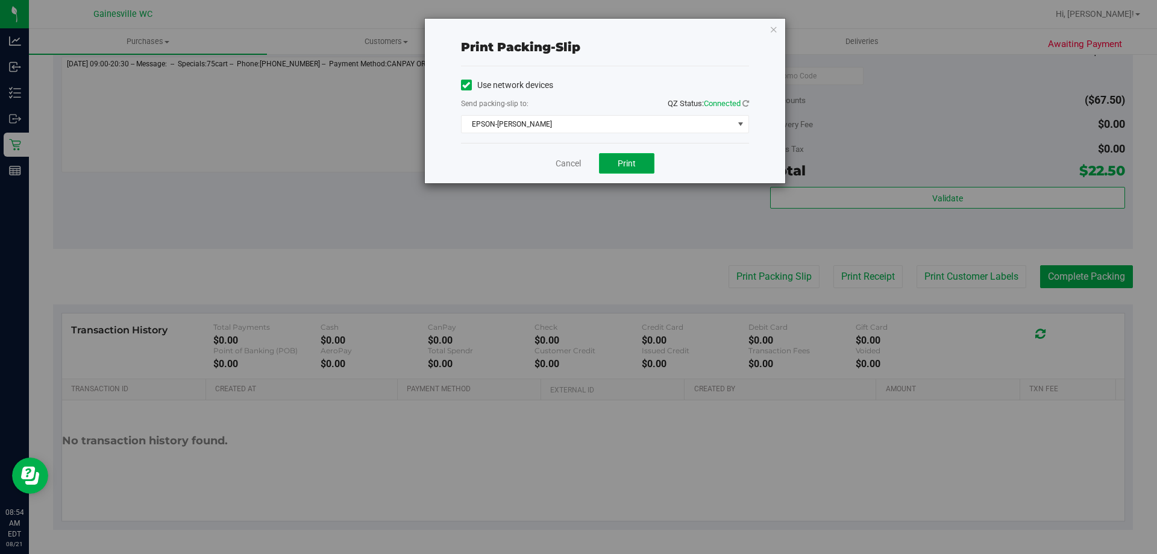
click at [621, 165] on span "Print" at bounding box center [627, 164] width 18 height 10
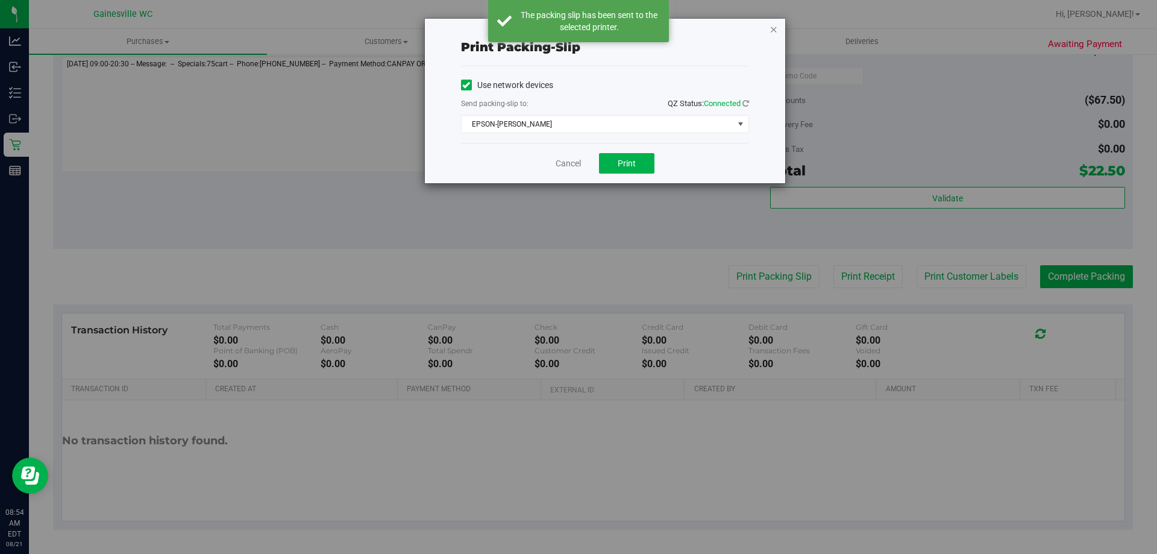
click at [772, 31] on icon "button" at bounding box center [774, 29] width 8 height 14
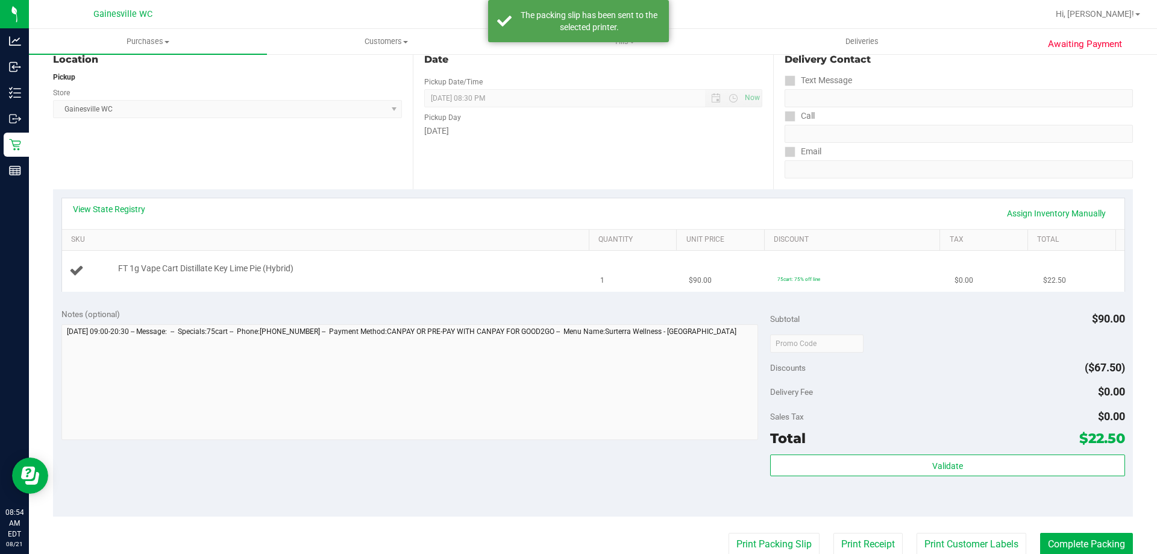
scroll to position [102, 0]
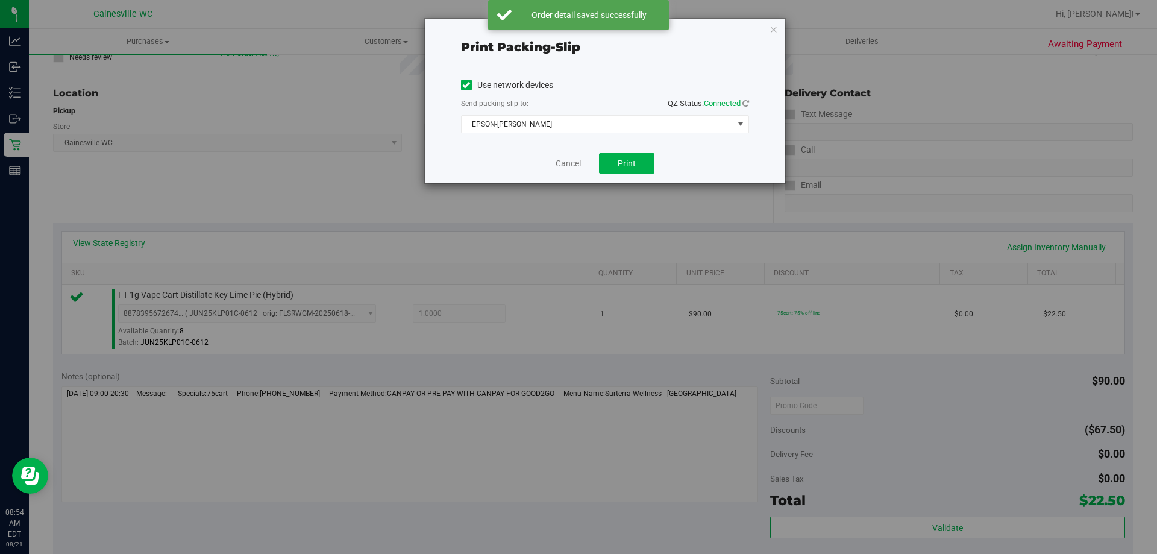
click at [575, 171] on div "Cancel Print" at bounding box center [605, 163] width 288 height 40
click at [574, 167] on link "Cancel" at bounding box center [568, 163] width 25 height 13
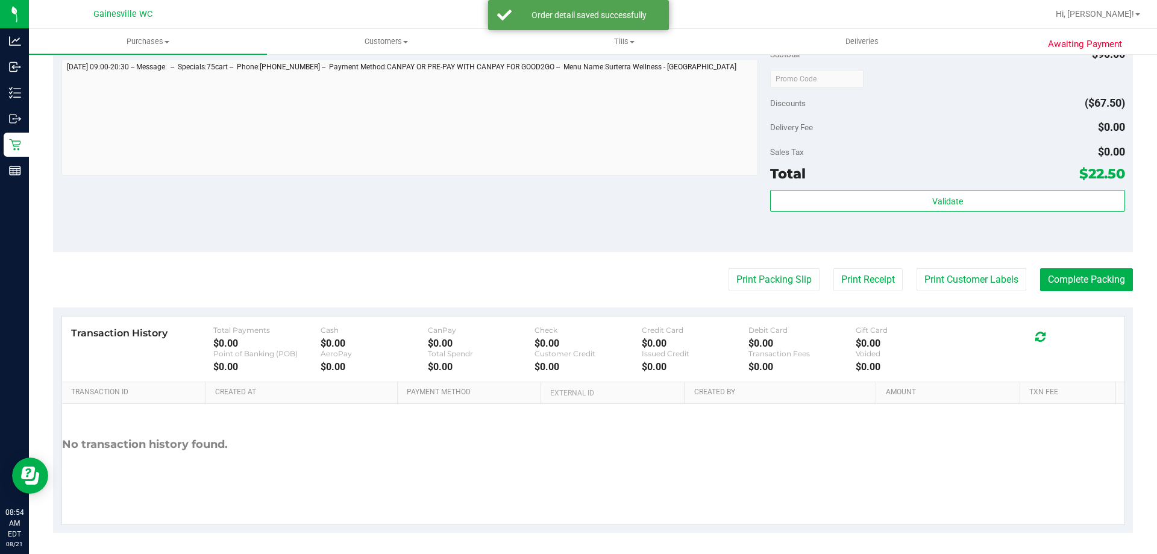
scroll to position [432, 0]
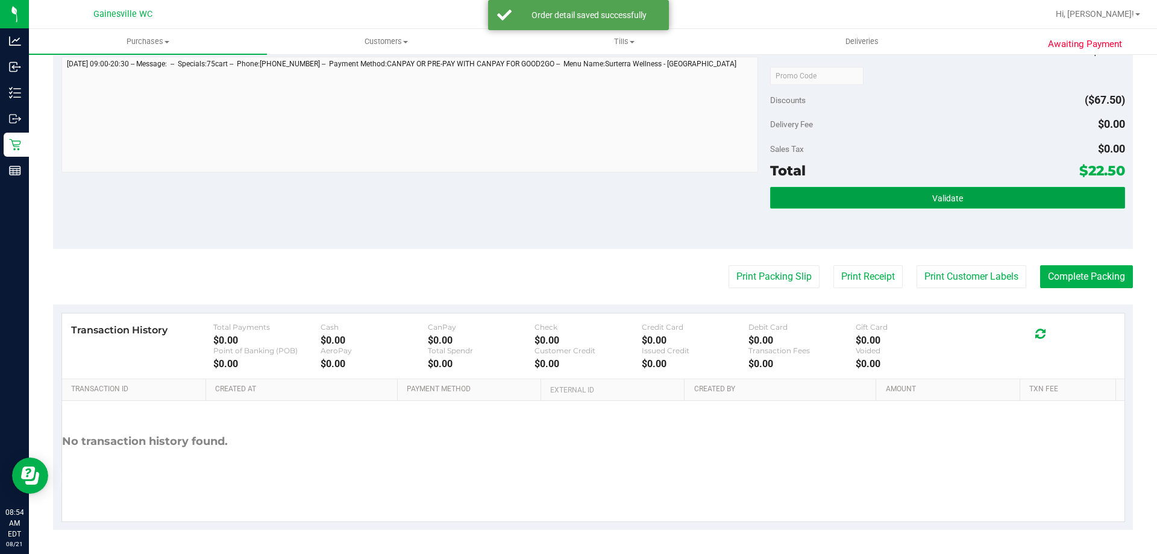
click at [870, 203] on button "Validate" at bounding box center [947, 198] width 354 height 22
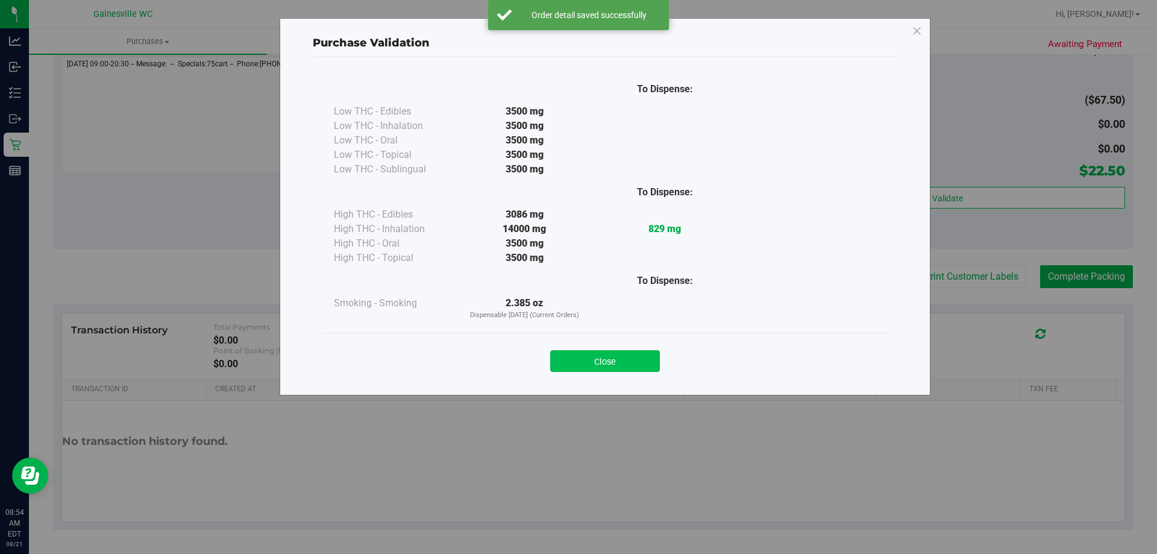
click at [611, 356] on button "Close" at bounding box center [605, 361] width 110 height 22
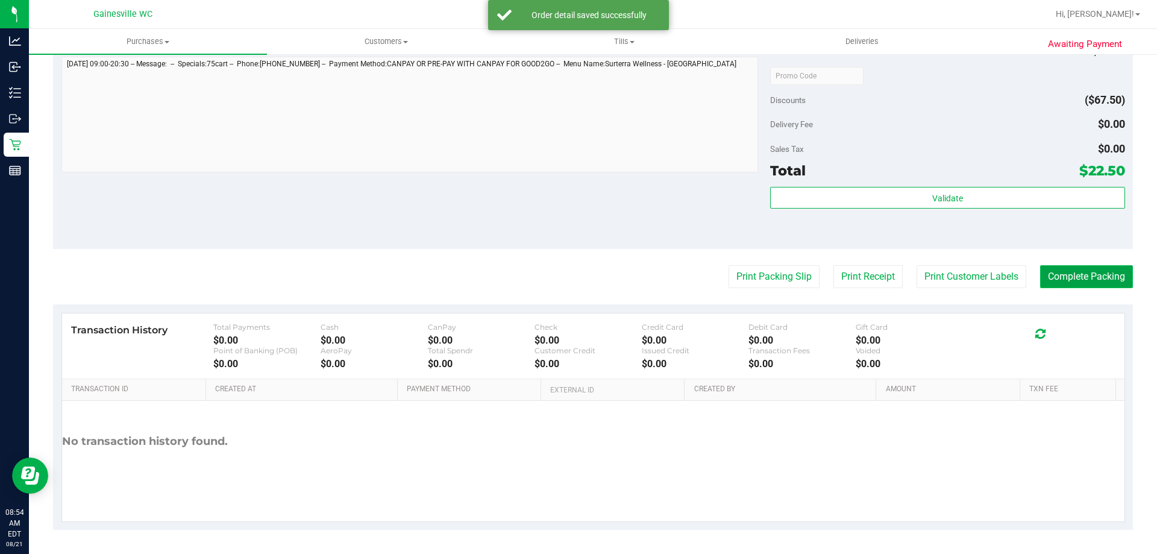
drag, startPoint x: 1052, startPoint y: 282, endPoint x: 1066, endPoint y: 282, distance: 13.9
click at [1054, 281] on button "Complete Packing" at bounding box center [1086, 276] width 93 height 23
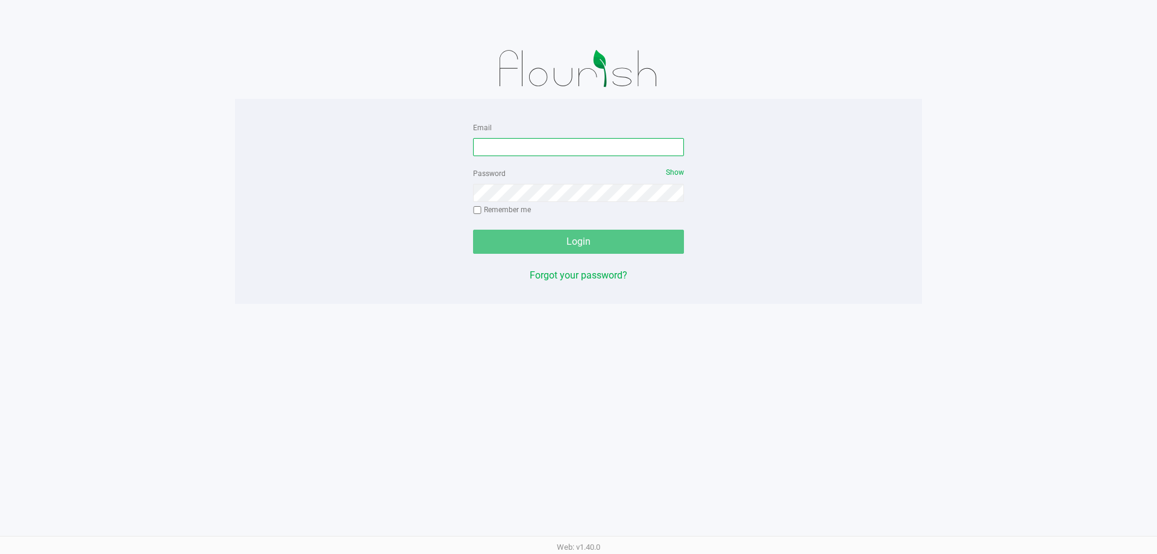
click at [538, 153] on input "Email" at bounding box center [578, 147] width 211 height 18
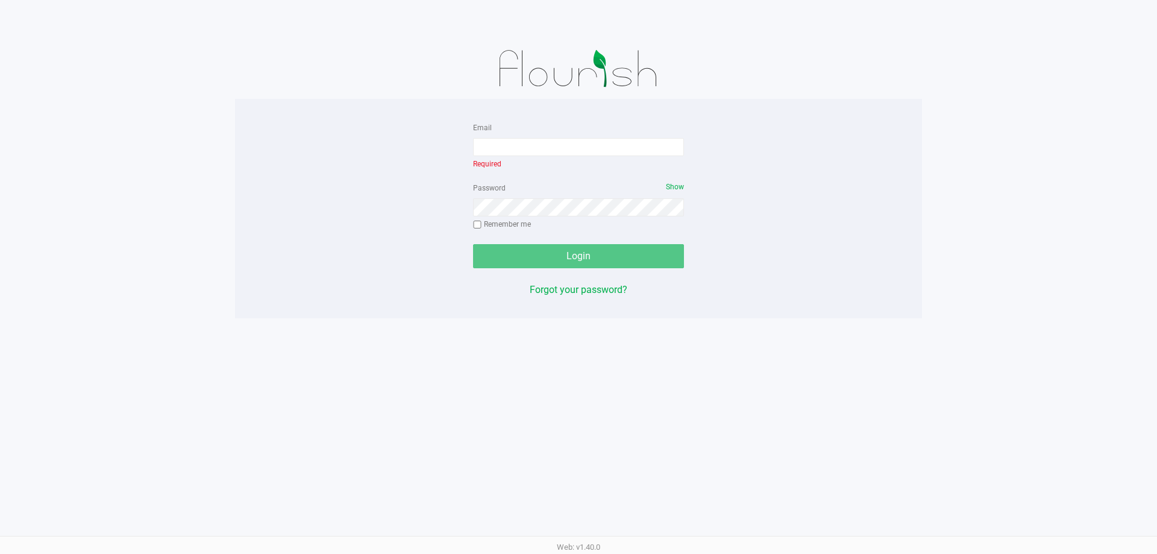
click at [609, 162] on div "Email Required" at bounding box center [578, 145] width 211 height 51
click at [612, 150] on input "Email" at bounding box center [578, 147] width 211 height 18
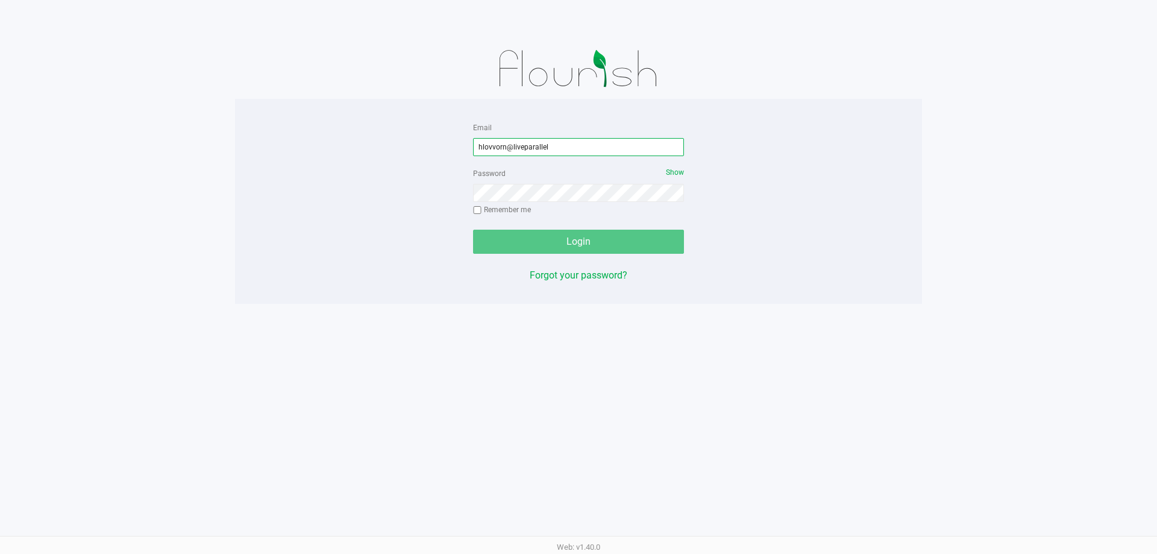
click at [629, 150] on input "hlovvorn@liveparallel" at bounding box center [578, 147] width 211 height 18
type input "[EMAIL_ADDRESS][DOMAIN_NAME]"
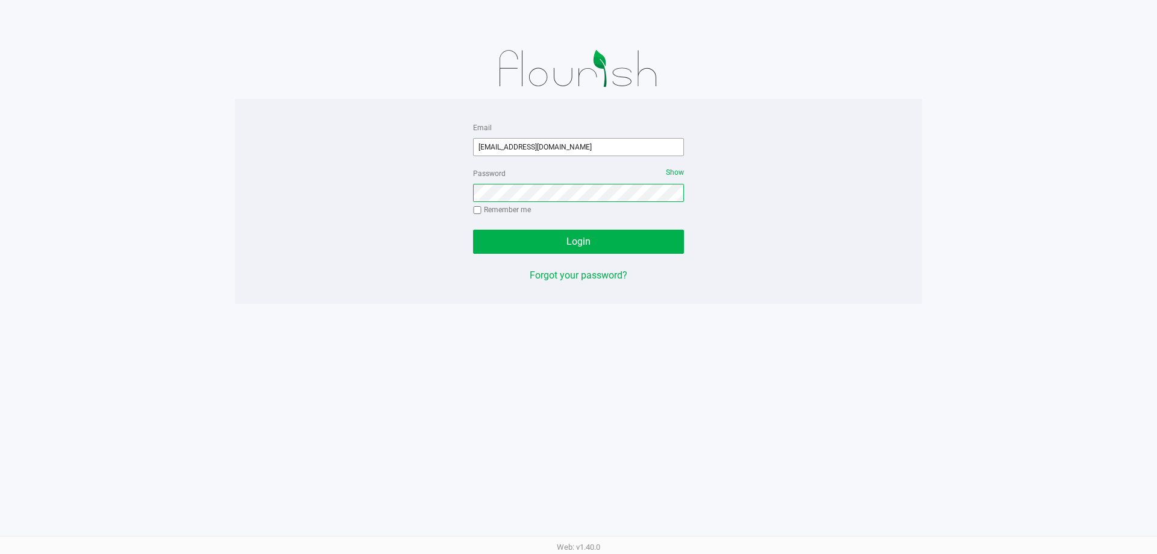
click at [473, 230] on button "Login" at bounding box center [578, 242] width 211 height 24
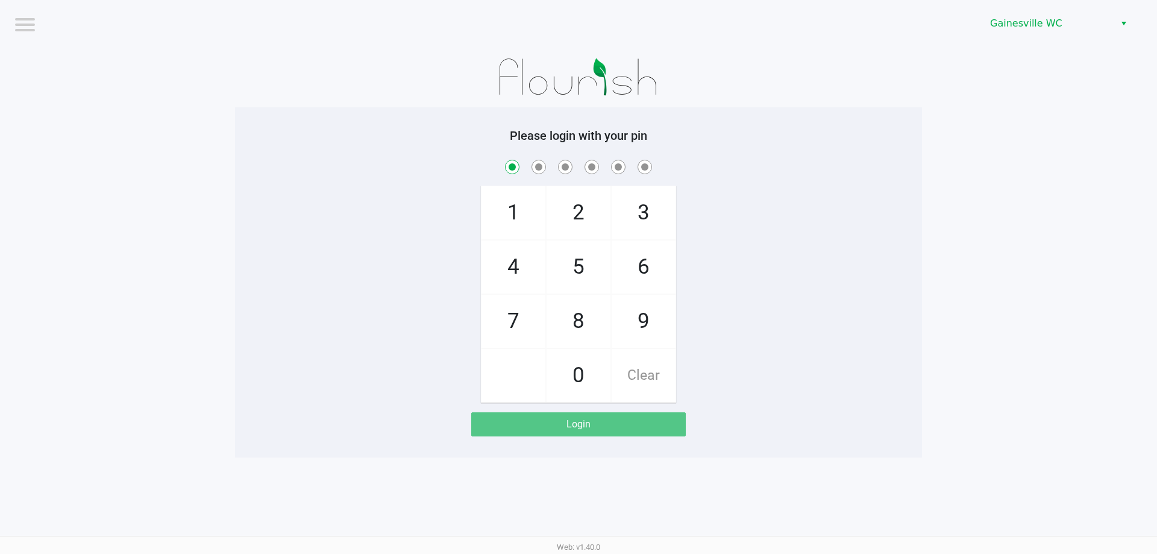
checkbox input "true"
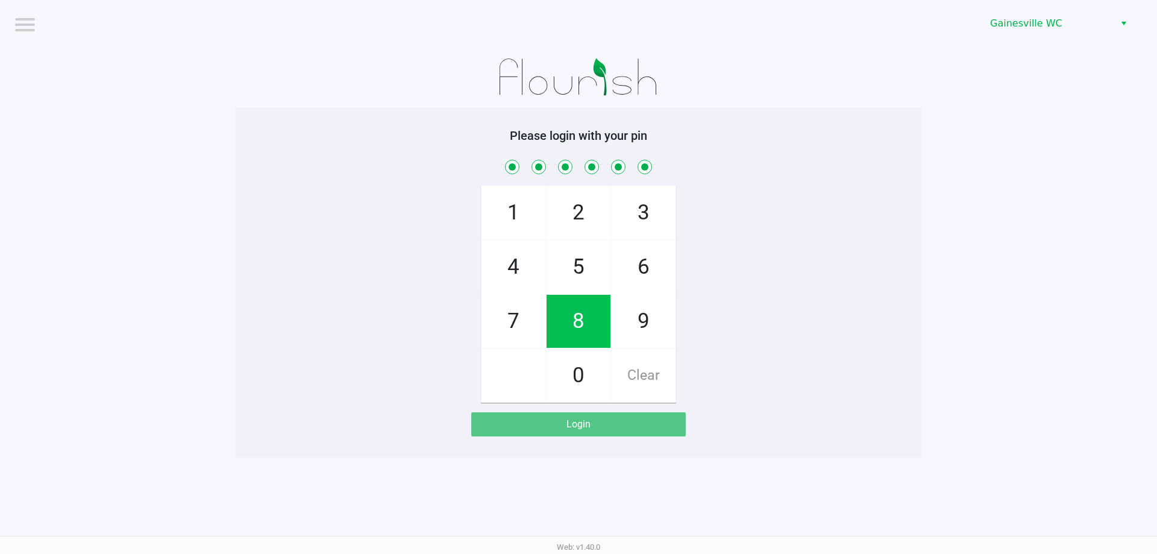
checkbox input "true"
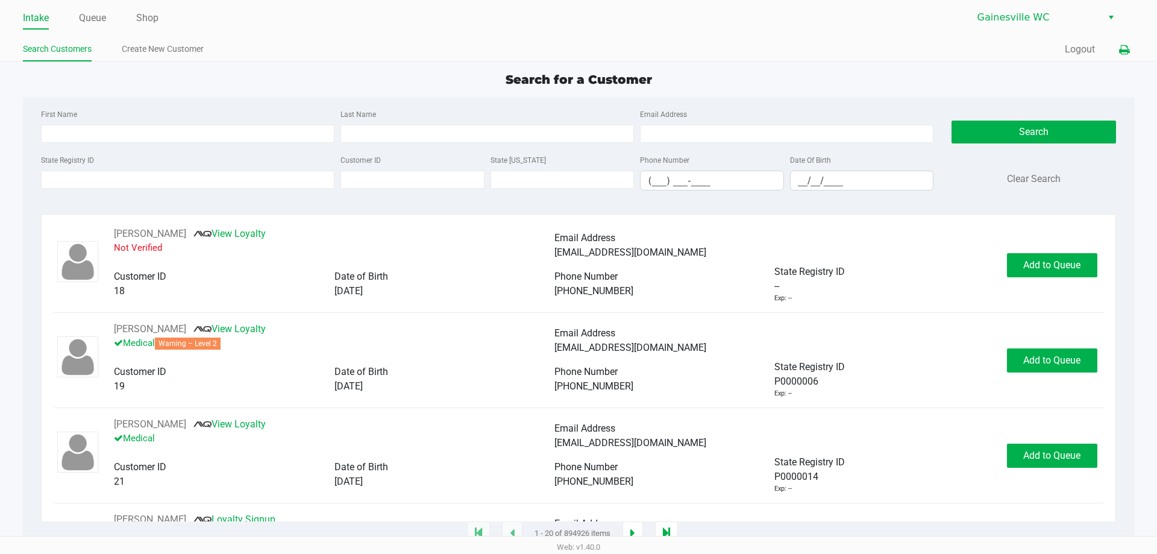
click at [1119, 52] on icon at bounding box center [1124, 50] width 10 height 8
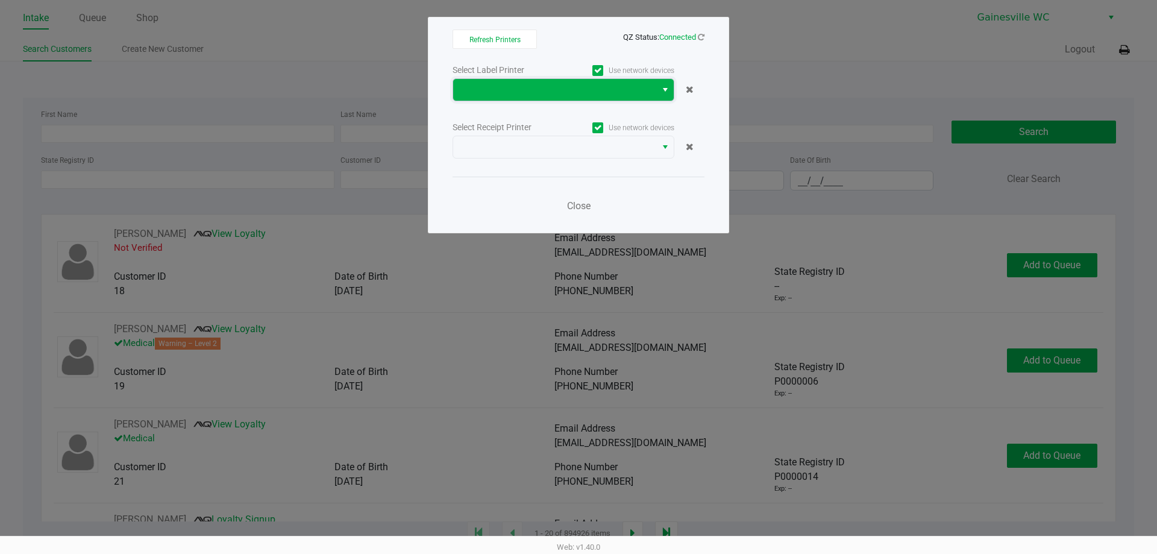
click at [530, 80] on span at bounding box center [554, 90] width 203 height 22
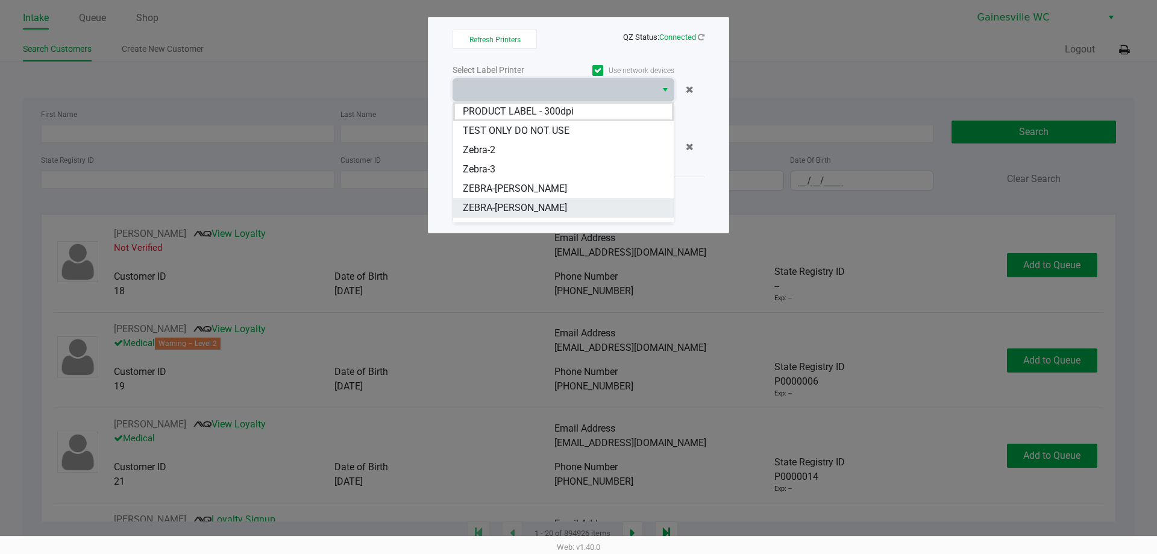
click at [549, 213] on span "ZEBRA-GARY-BARLOW" at bounding box center [515, 208] width 104 height 14
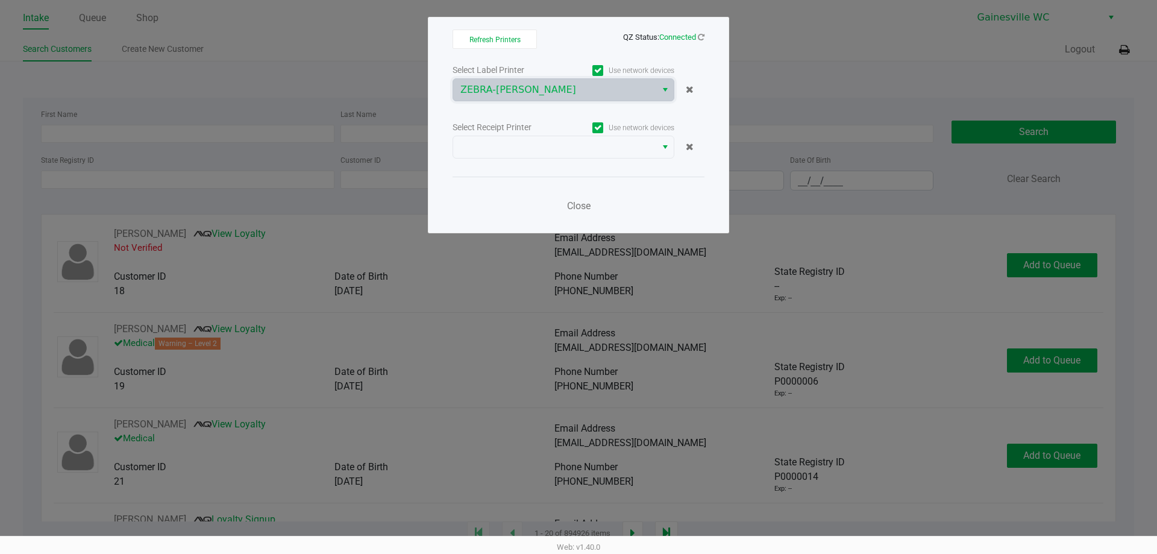
click at [544, 130] on div "Select Receipt Printer" at bounding box center [508, 127] width 111 height 13
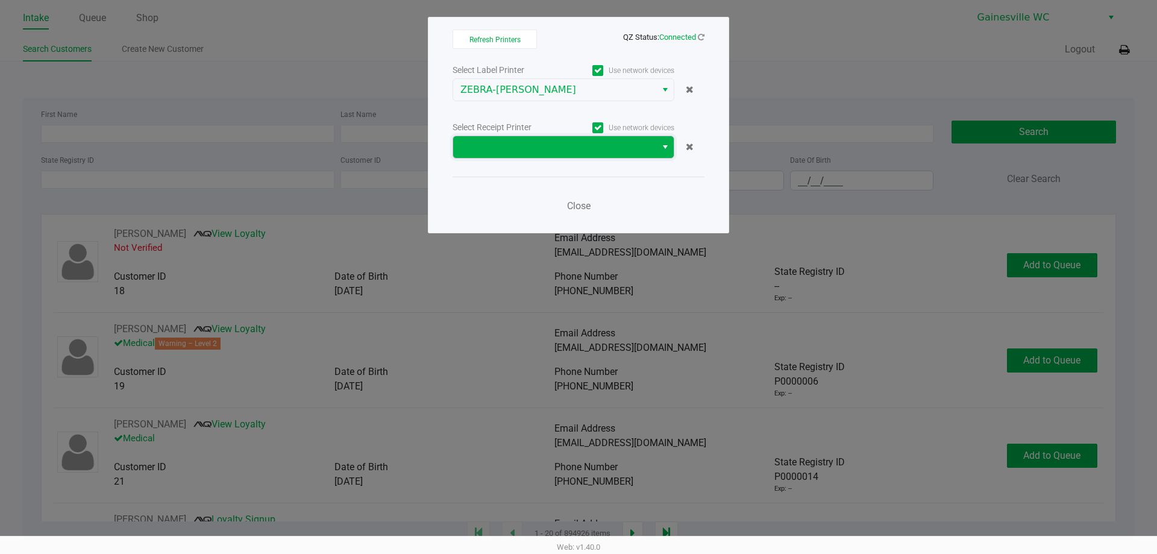
click at [539, 146] on span at bounding box center [554, 147] width 189 height 14
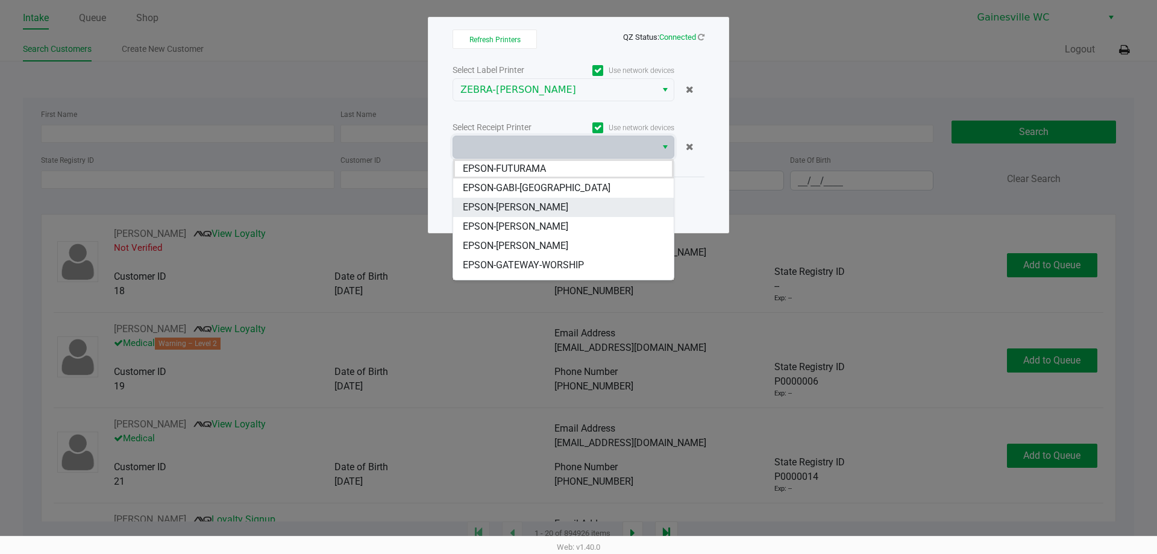
click at [555, 204] on span "EPSON-[PERSON_NAME]" at bounding box center [515, 207] width 105 height 14
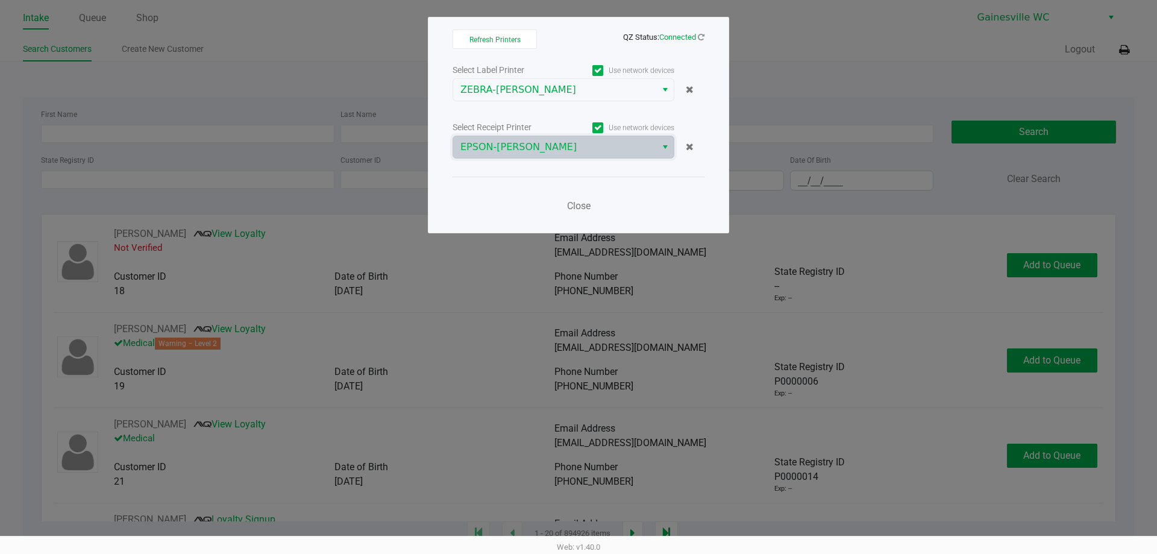
click at [537, 189] on div "Close" at bounding box center [579, 199] width 252 height 44
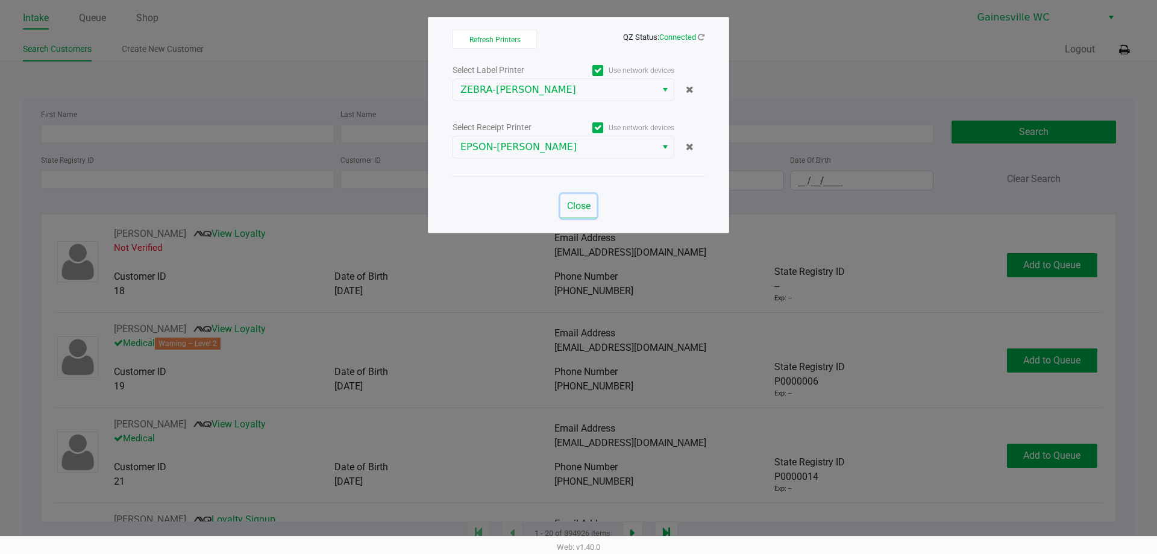
click at [571, 214] on button "Close" at bounding box center [579, 206] width 36 height 24
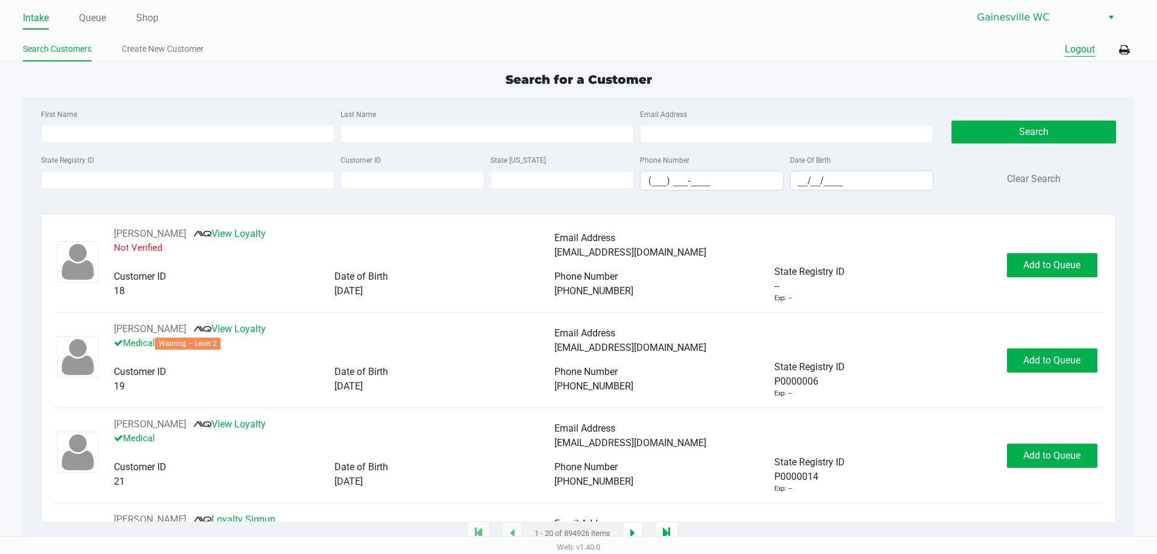
click at [1077, 46] on button "Logout" at bounding box center [1080, 49] width 30 height 14
